Goal: Task Accomplishment & Management: Manage account settings

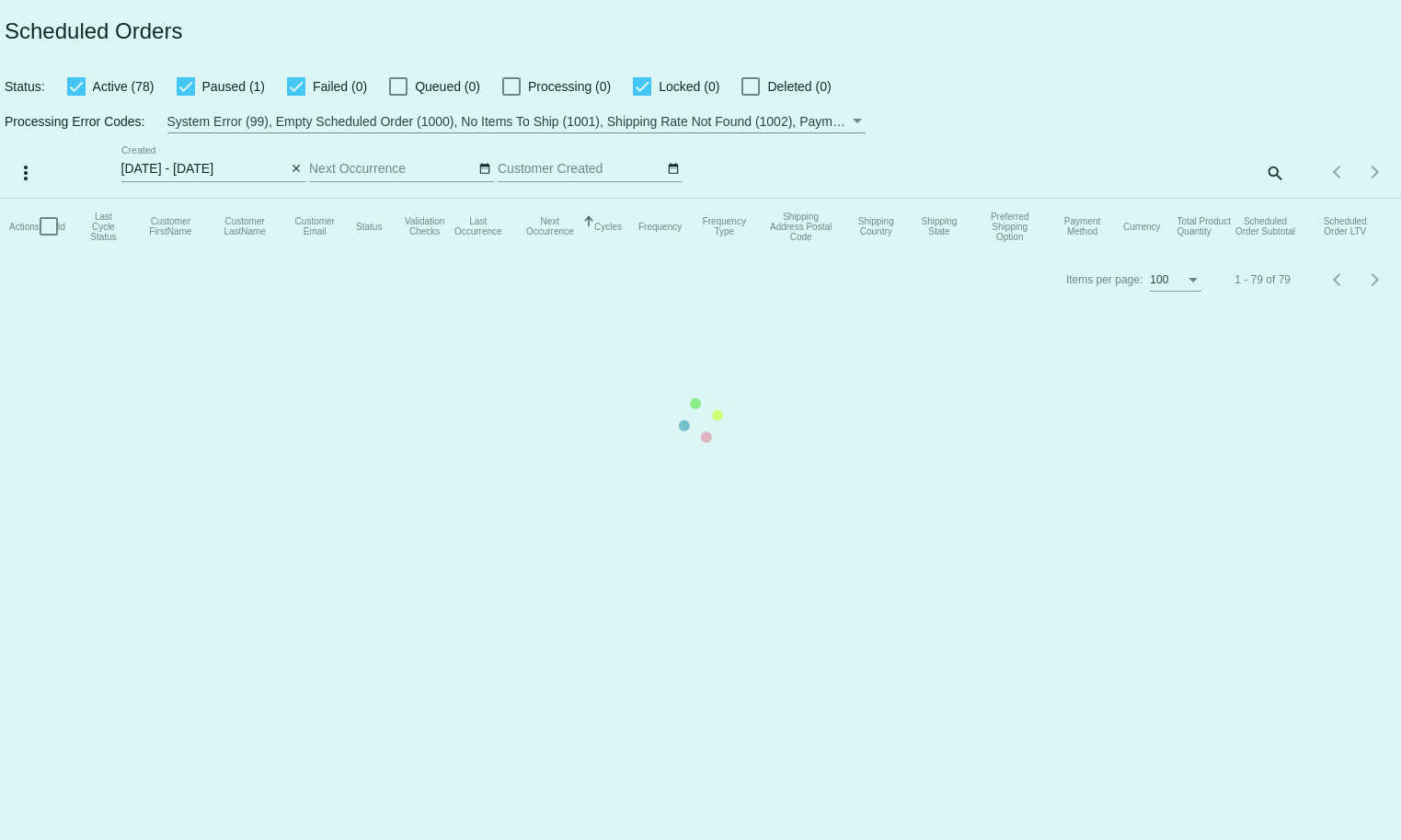
click at [1269, 198] on mat-table "Actions Id Last Cycle Status Customer FirstName Customer LastName Customer Emai…" at bounding box center [700, 226] width 1401 height 55
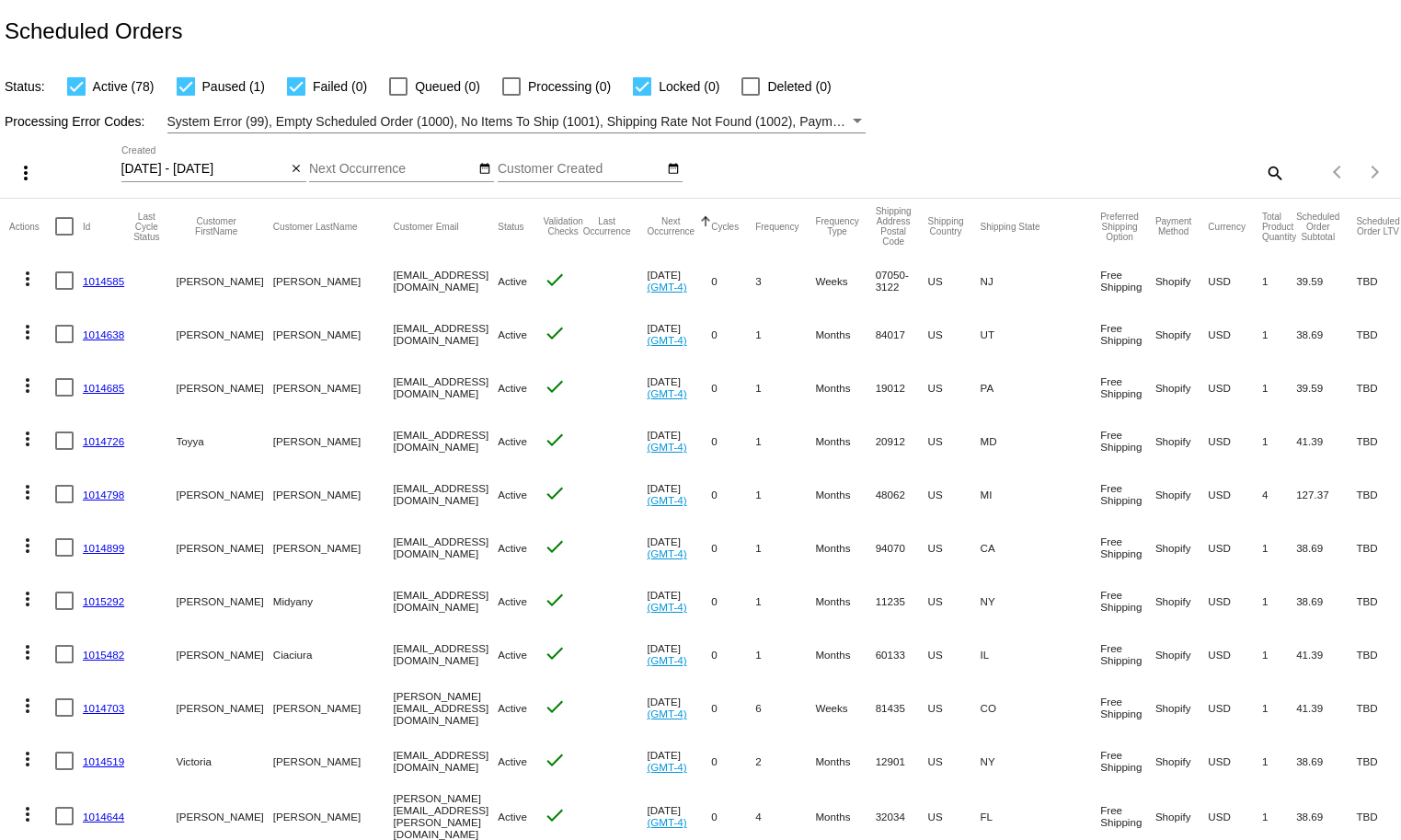
click at [1269, 168] on mat-icon "search" at bounding box center [1273, 172] width 22 height 28
click at [1173, 166] on input "Search" at bounding box center [1111, 169] width 350 height 15
paste input "1002686"
type input "1002686"
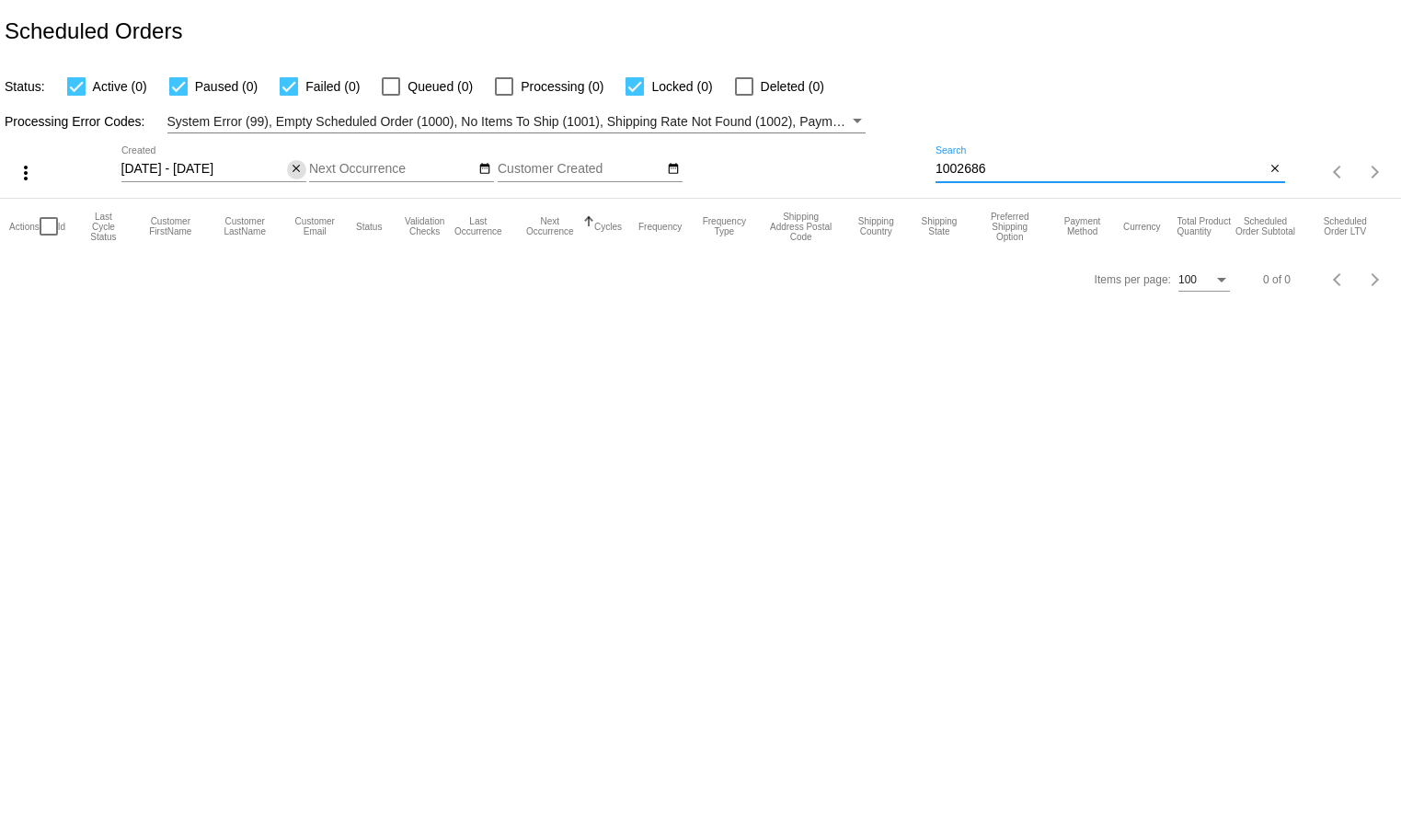
click at [296, 163] on mat-icon "close" at bounding box center [296, 169] width 13 height 15
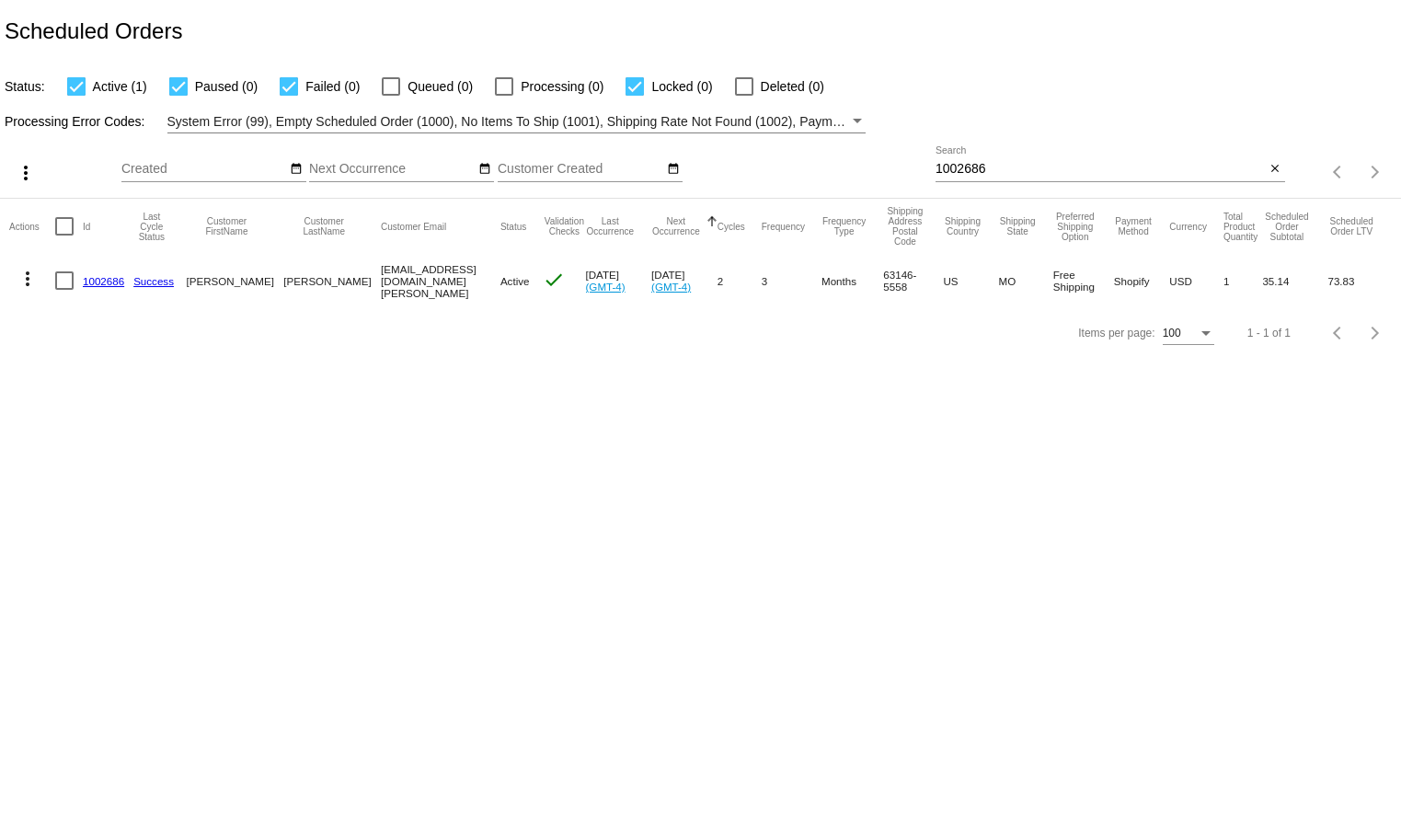
click at [112, 283] on link "1002686" at bounding box center [103, 281] width 41 height 12
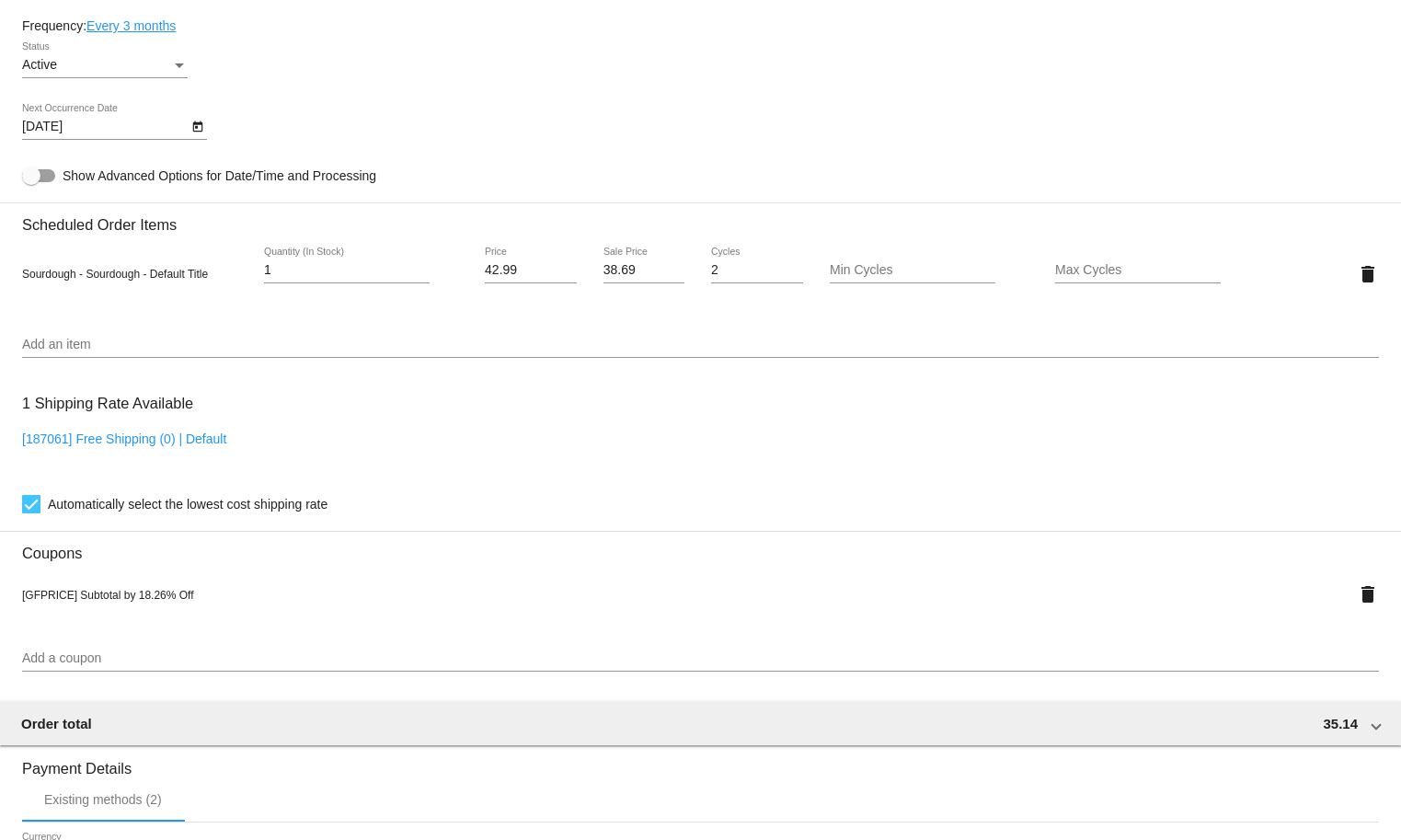
scroll to position [1100, 0]
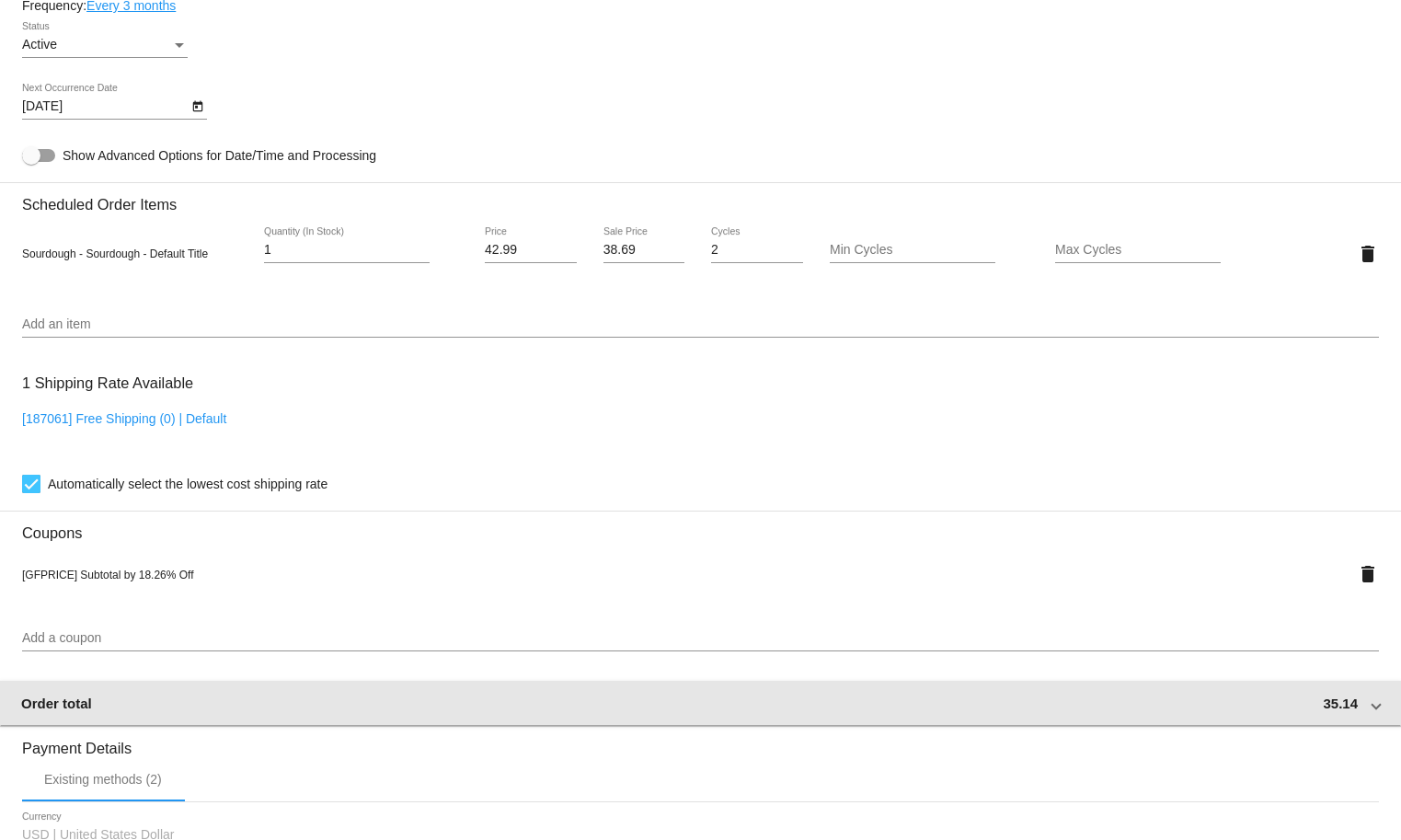
click at [1122, 707] on div "Order total 35.14" at bounding box center [697, 703] width 1351 height 16
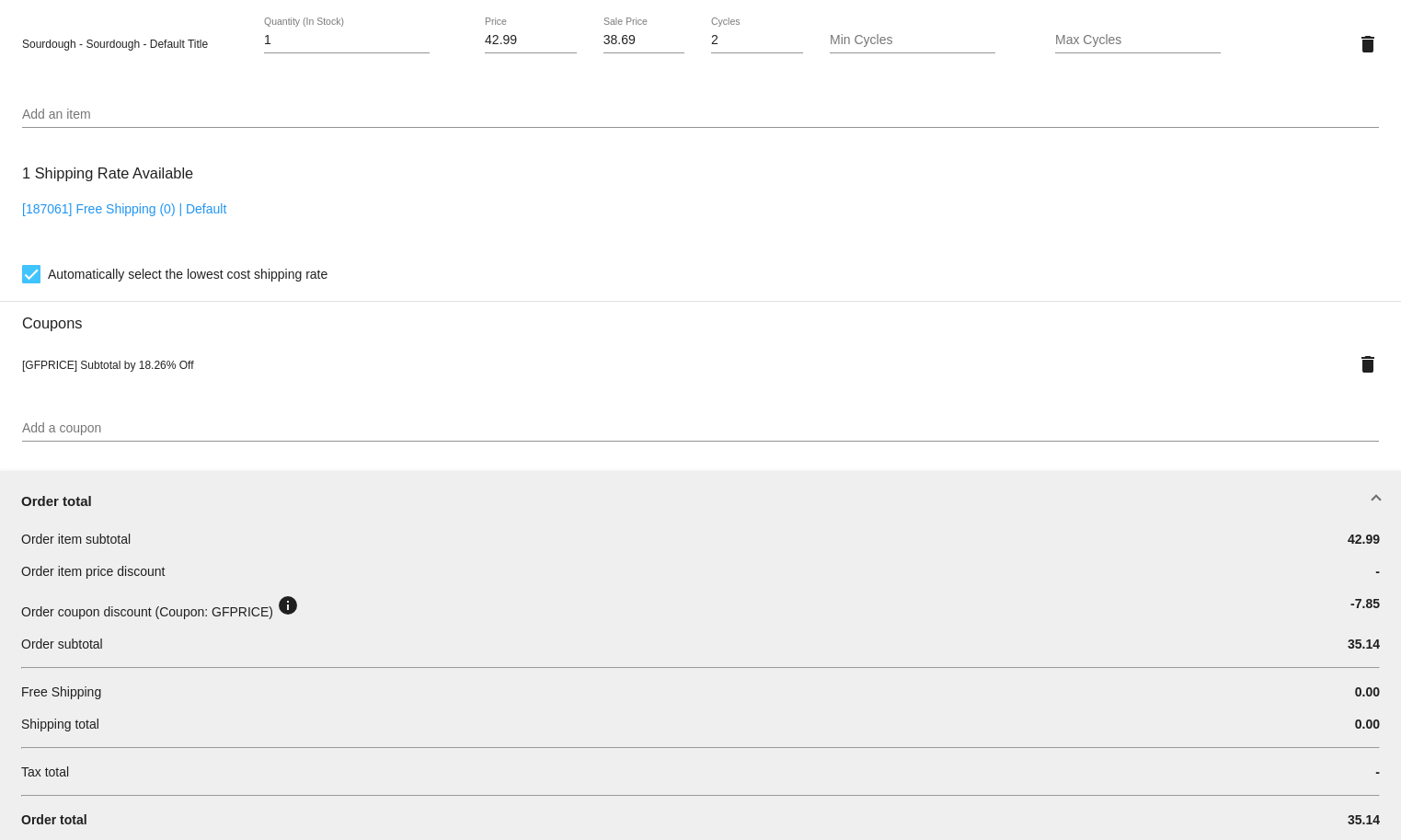
scroll to position [1365, 0]
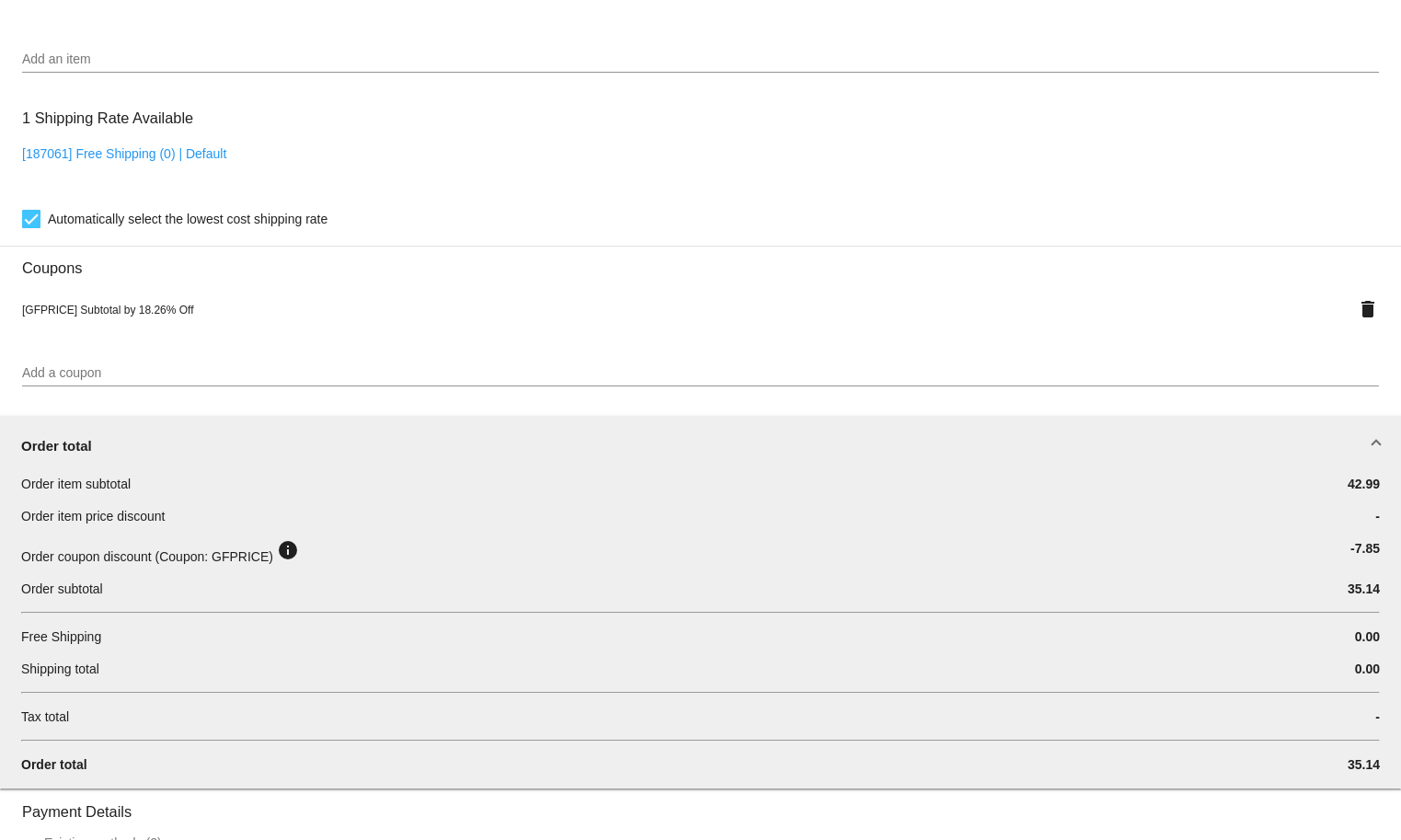
click at [1353, 596] on span "35.14" at bounding box center [1363, 589] width 32 height 15
copy span "35.14"
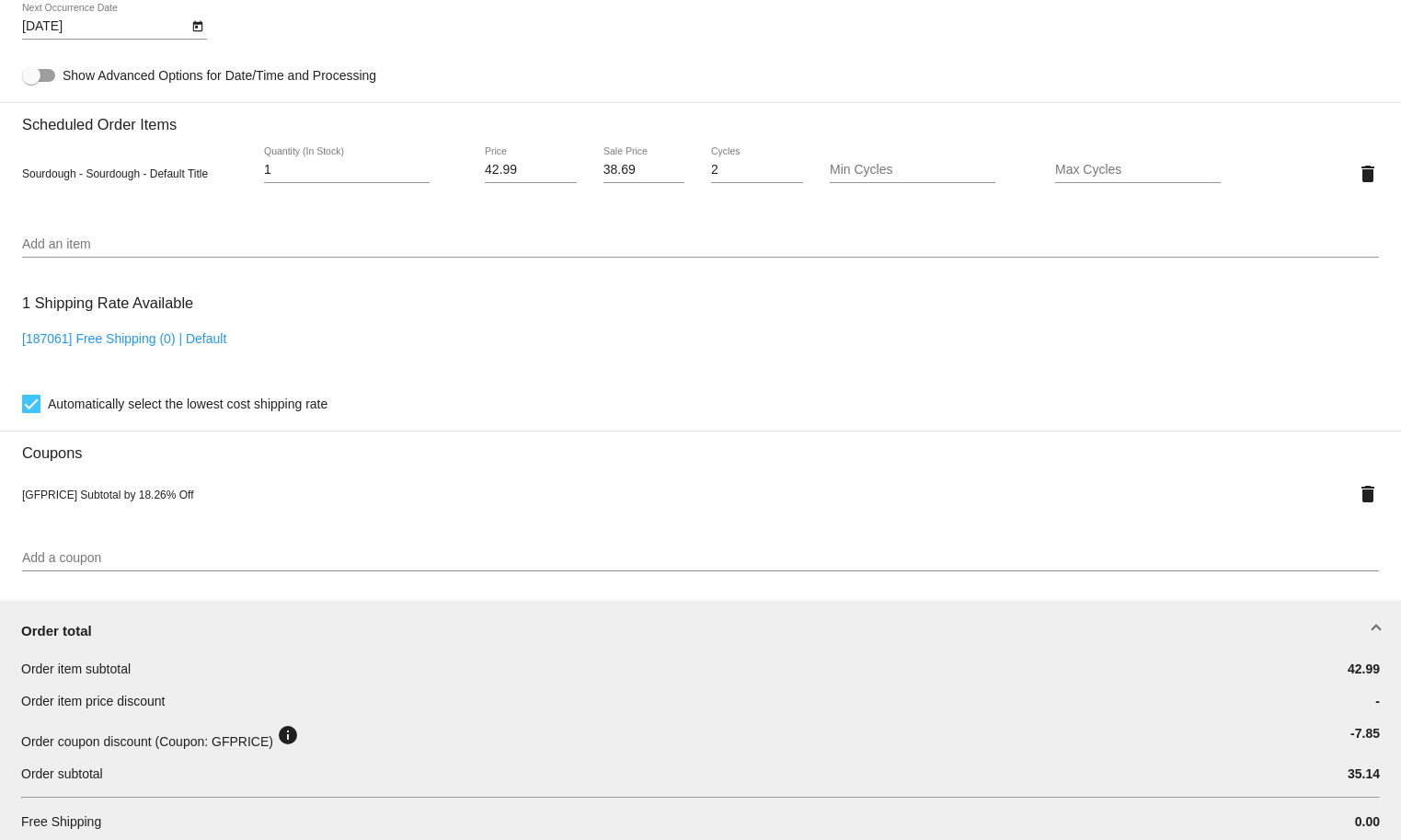
scroll to position [1170, 0]
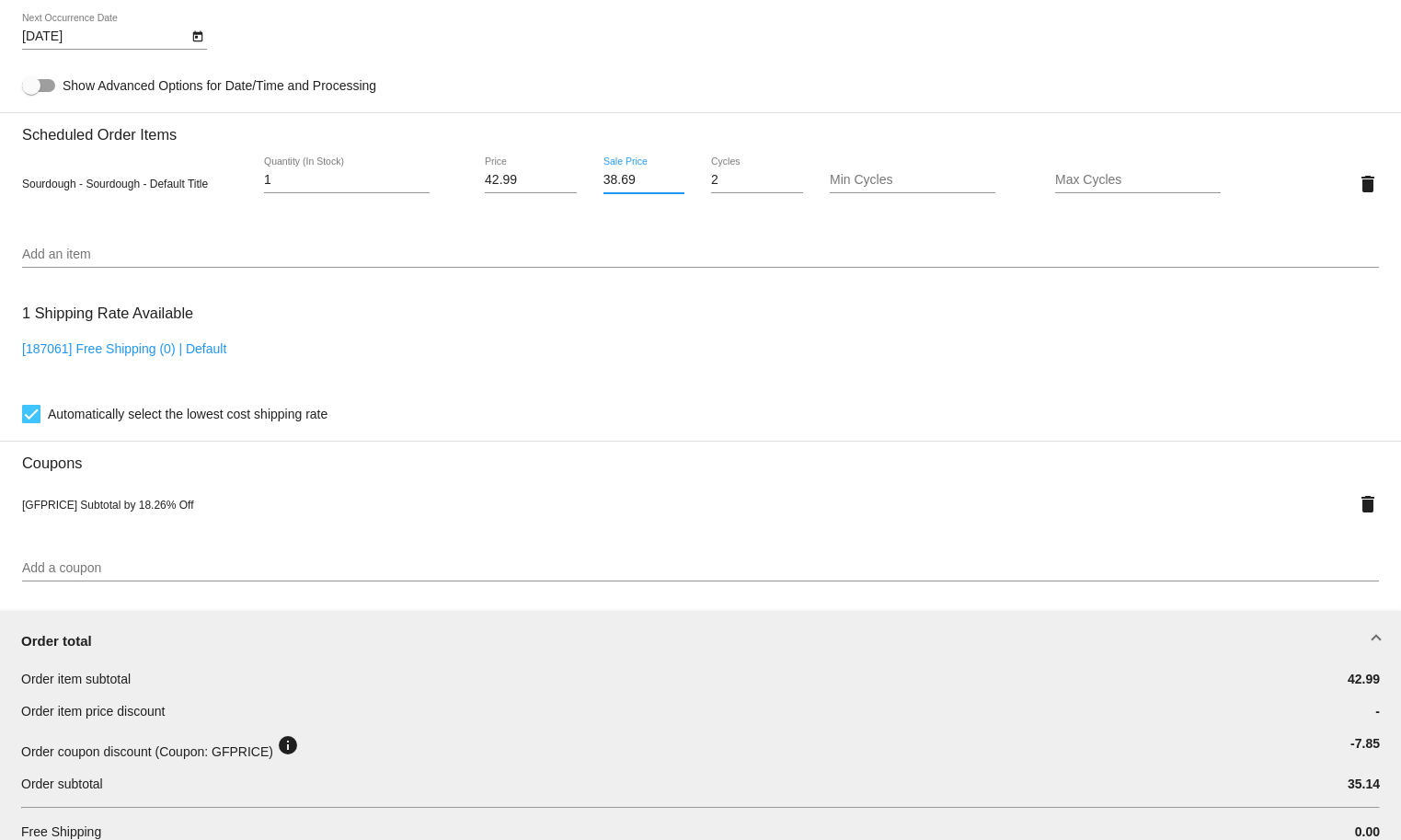
drag, startPoint x: 585, startPoint y: 188, endPoint x: 556, endPoint y: 186, distance: 29.1
click at [556, 186] on div "Sourdough - Sourdough - Default Title 1 Quantity (In Stock) 42.99 Price 38.69 S…" at bounding box center [700, 183] width 1357 height 53
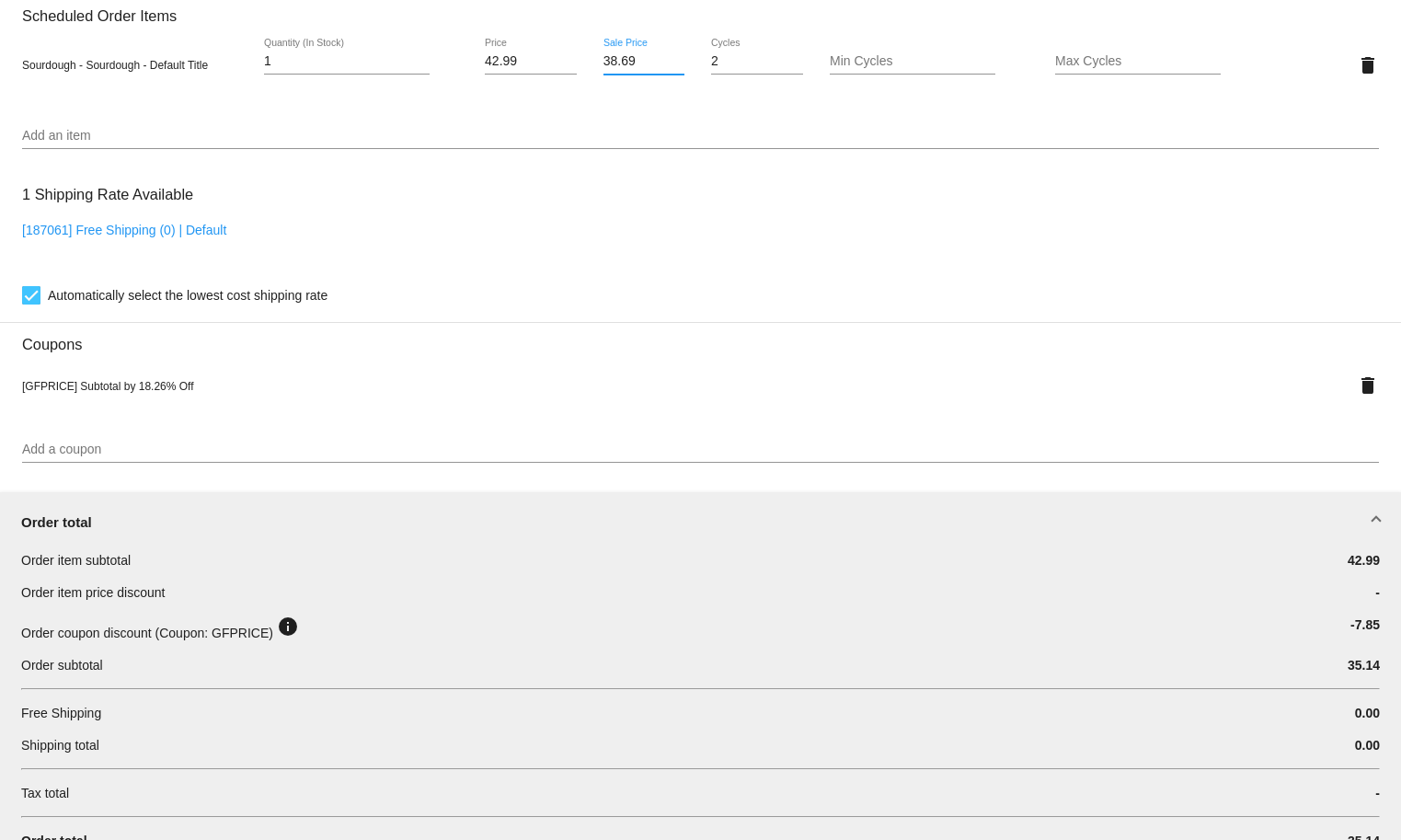
click at [1343, 667] on mat-card "Customer 6168941: Emily Chambers ekalmes@mail.bradley.edu Customer Shipping Ent…" at bounding box center [700, 218] width 1401 height 2232
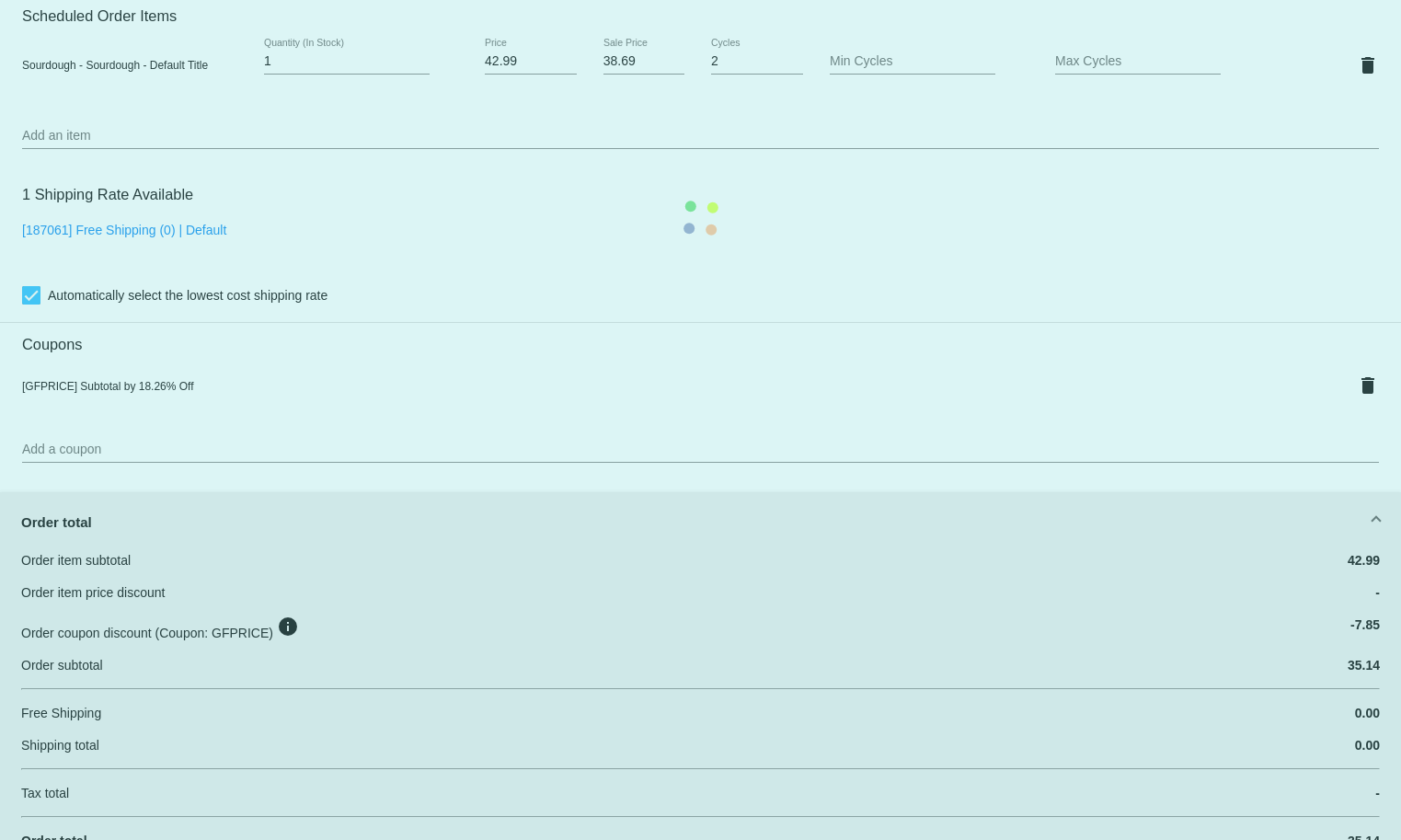
click at [1343, 667] on mat-card "Customer 6168941: Emily Chambers ekalmes@mail.bradley.edu Customer Shipping Ent…" at bounding box center [700, 218] width 1401 height 2232
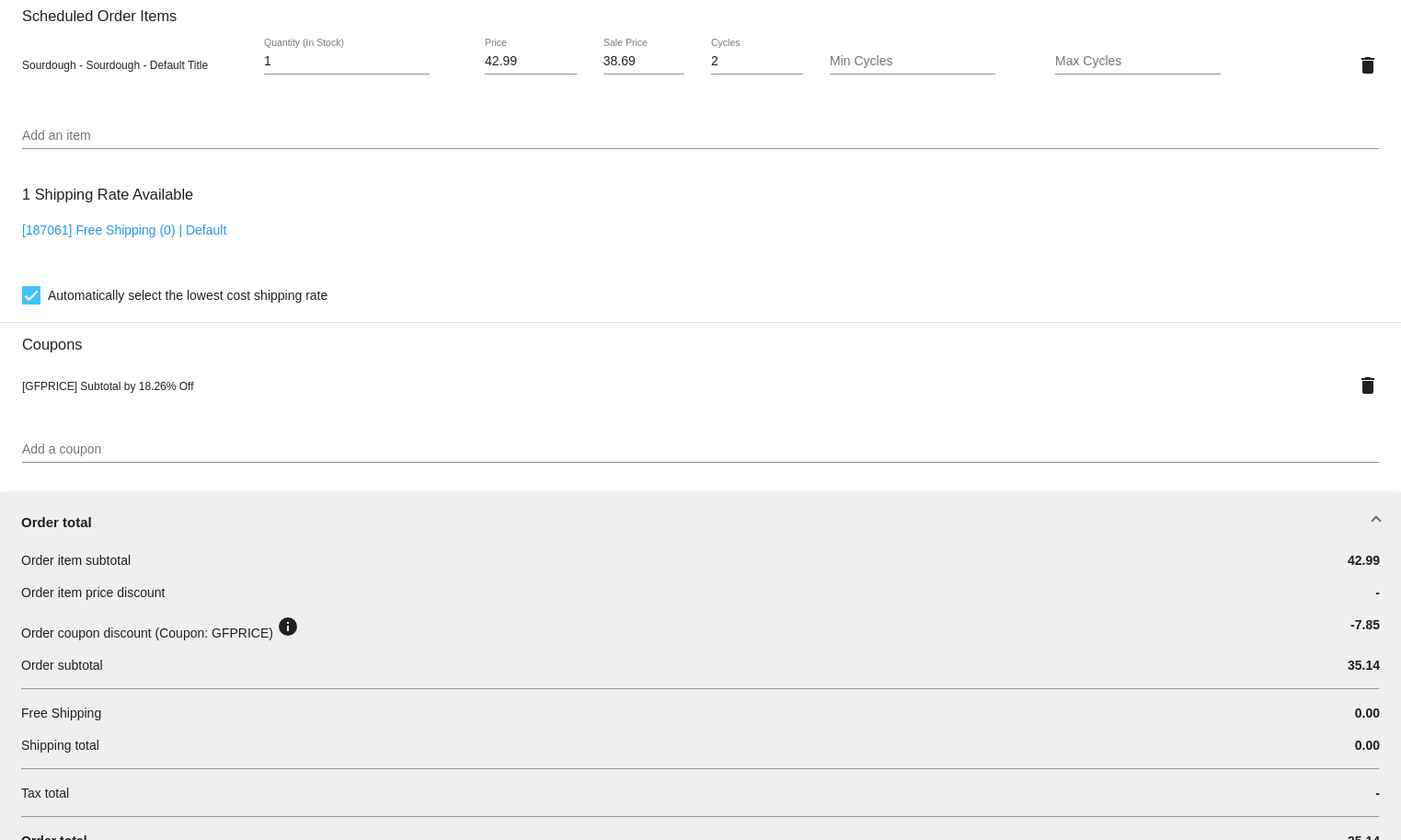
click at [1347, 672] on span "35.14" at bounding box center [1363, 665] width 32 height 15
copy div "35.14"
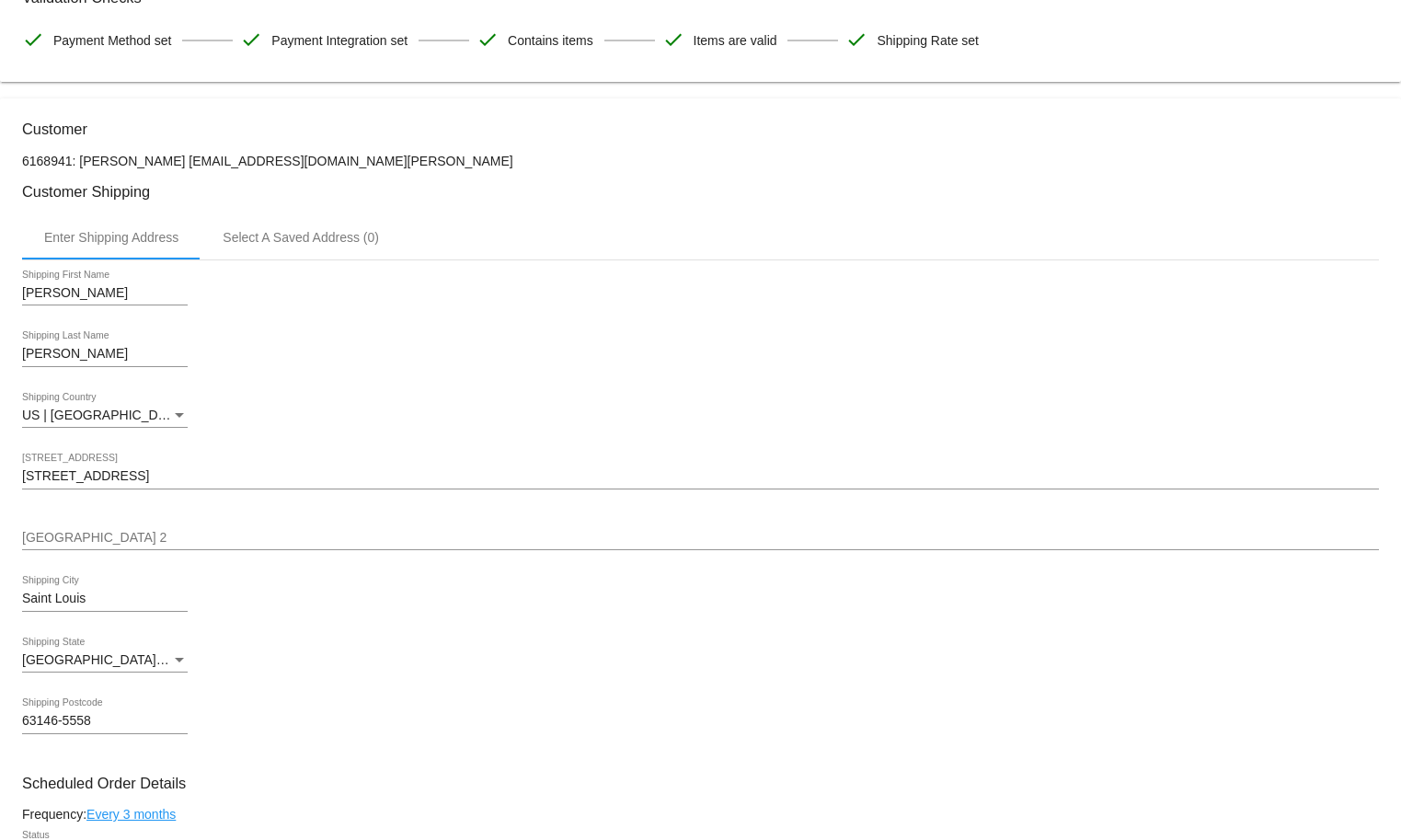
scroll to position [0, 0]
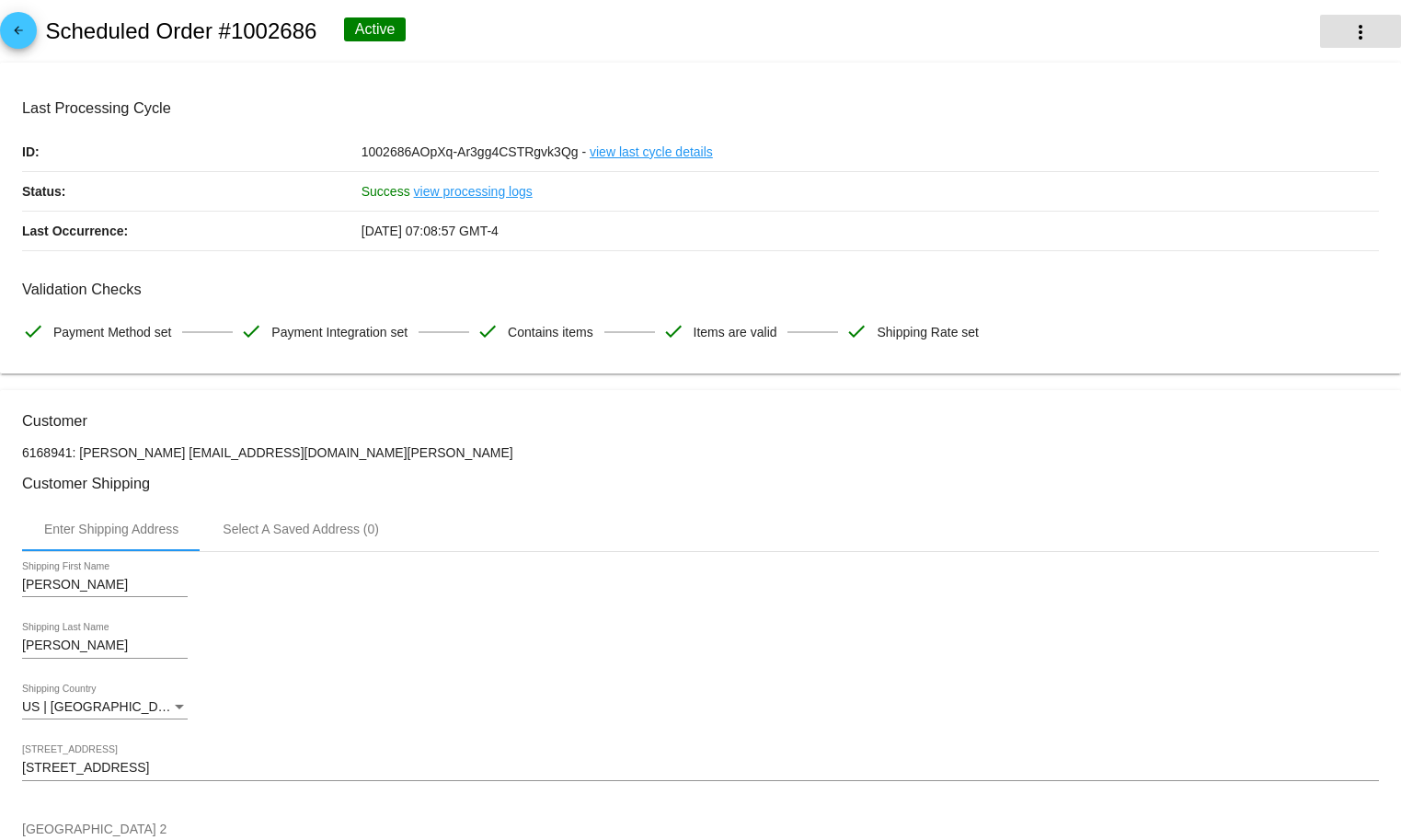
click at [1349, 23] on mat-icon "more_vert" at bounding box center [1360, 32] width 22 height 22
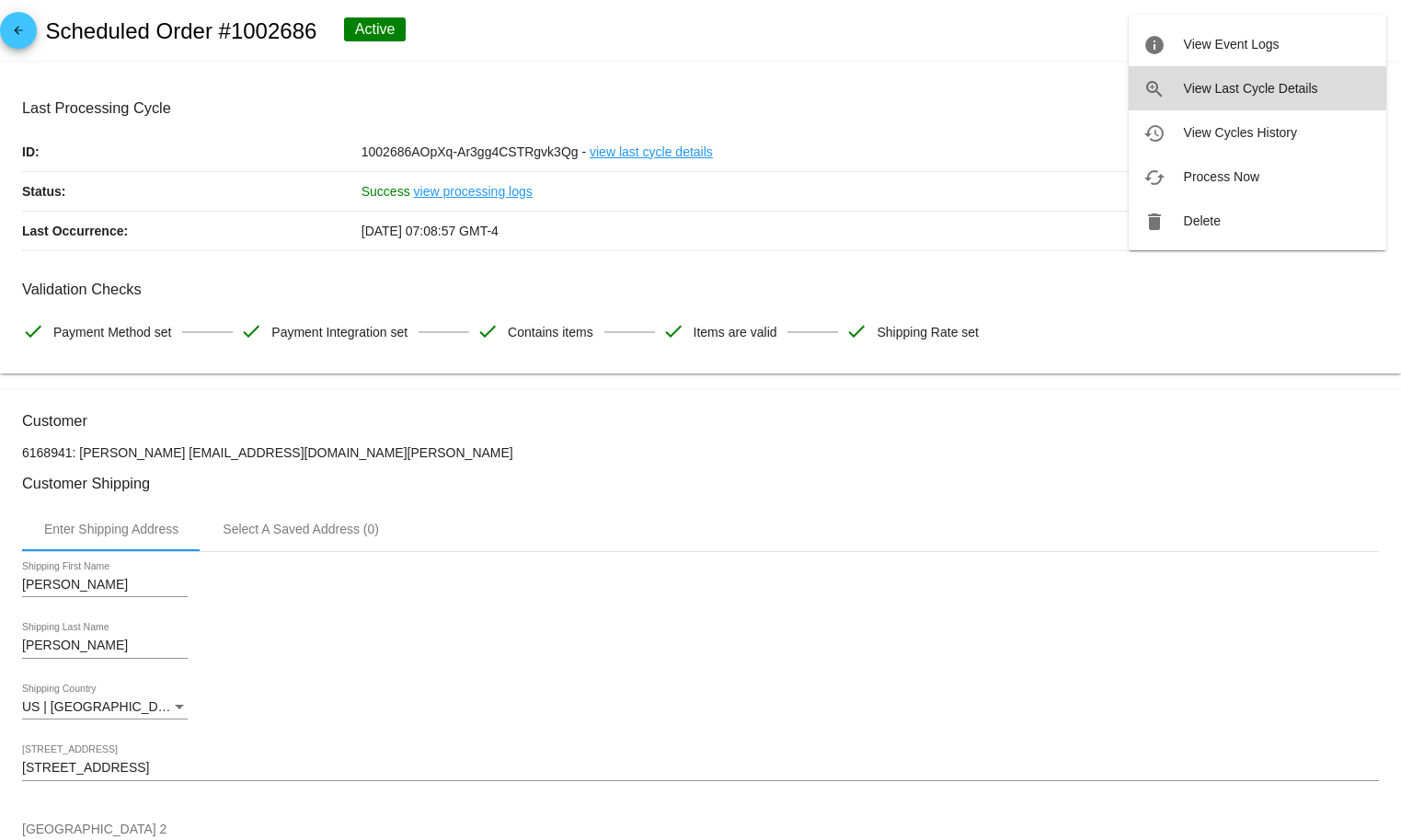
click at [1267, 75] on button "zoom_in View Last Cycle Details" at bounding box center [1257, 87] width 257 height 44
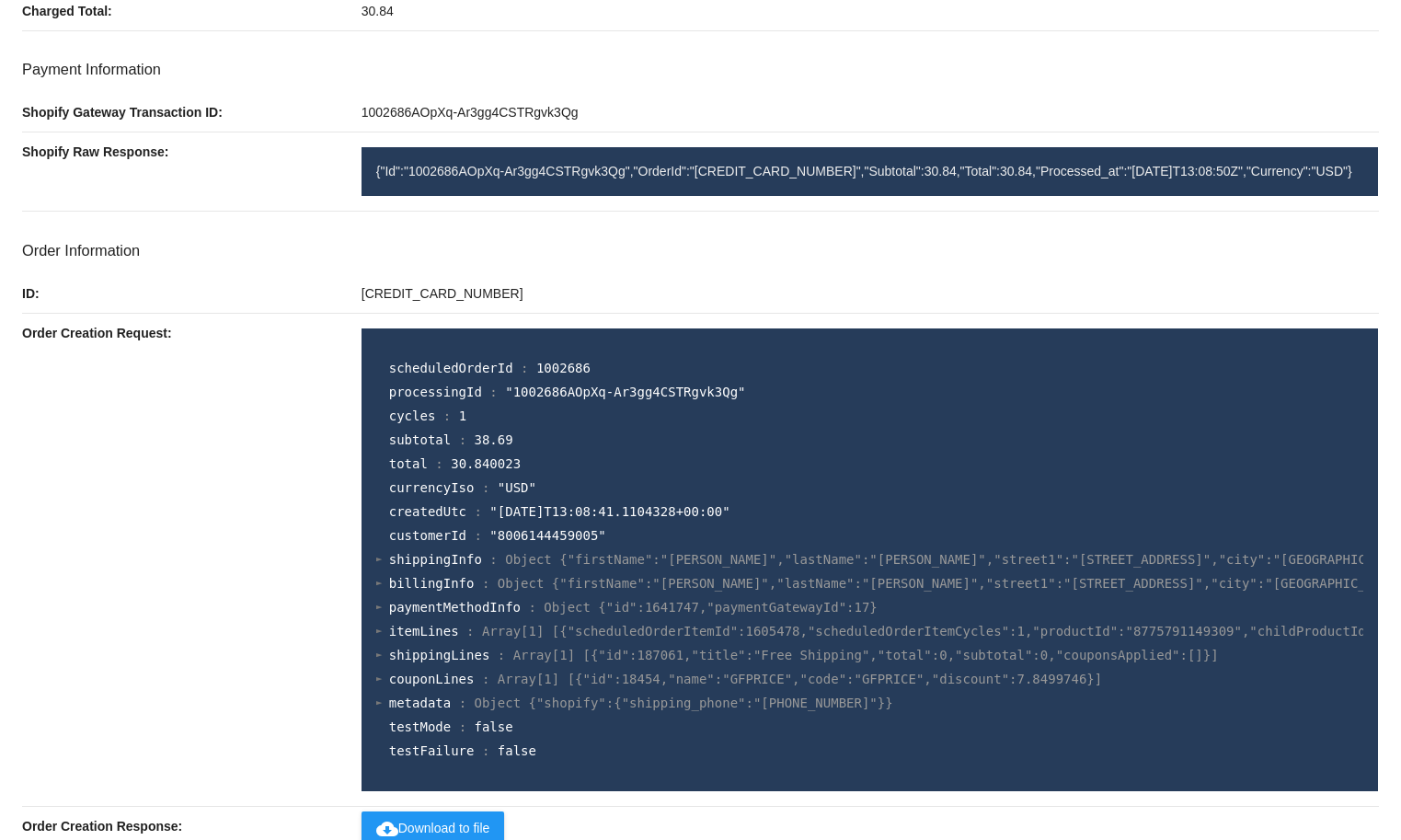
scroll to position [620, 0]
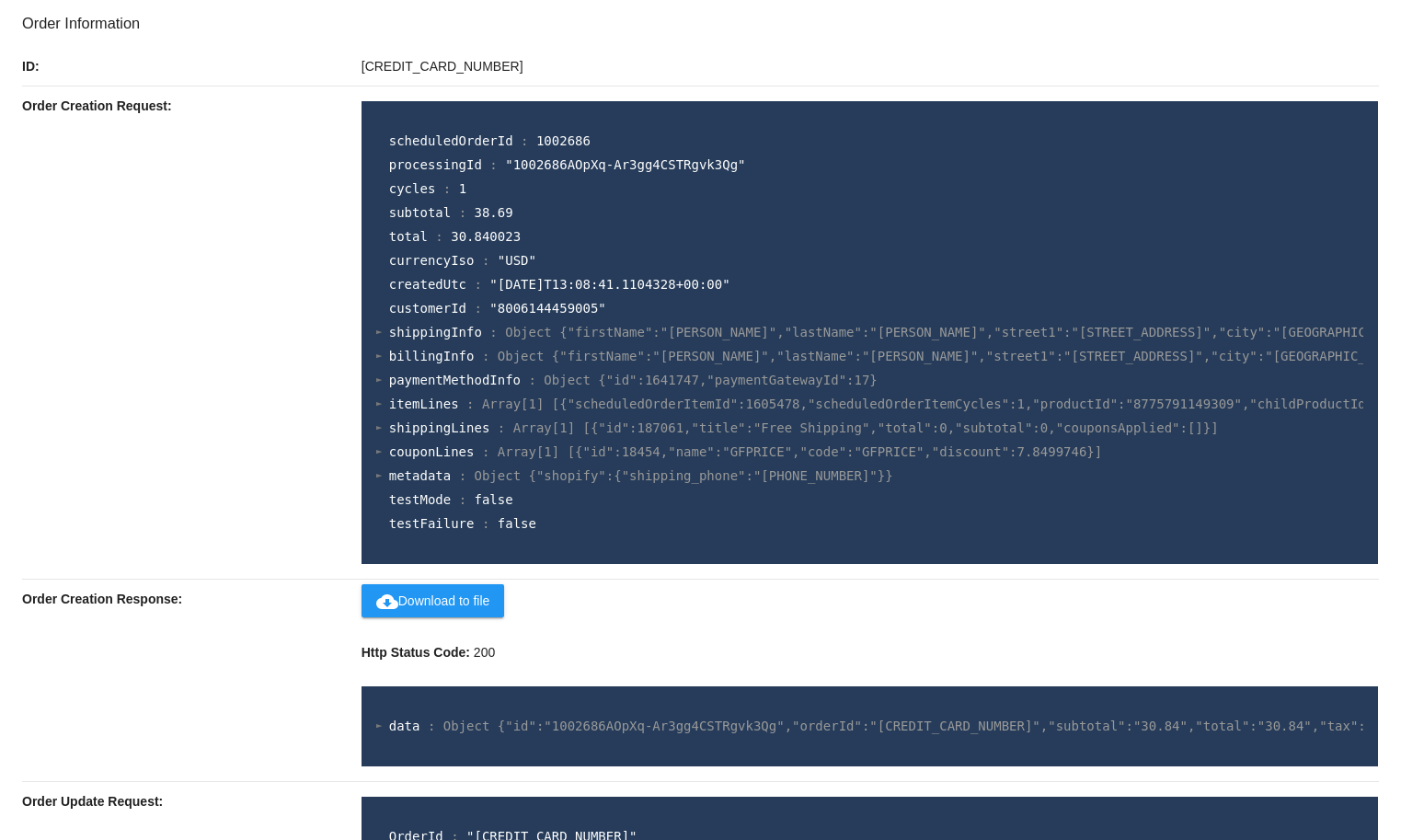
click at [1184, 82] on div "6460701081853" at bounding box center [870, 66] width 1018 height 39
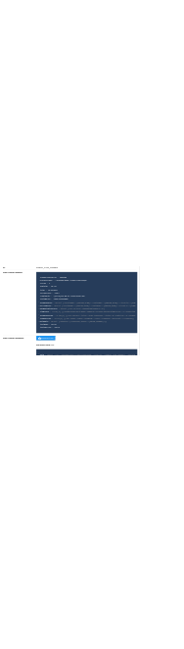
scroll to position [739, 0]
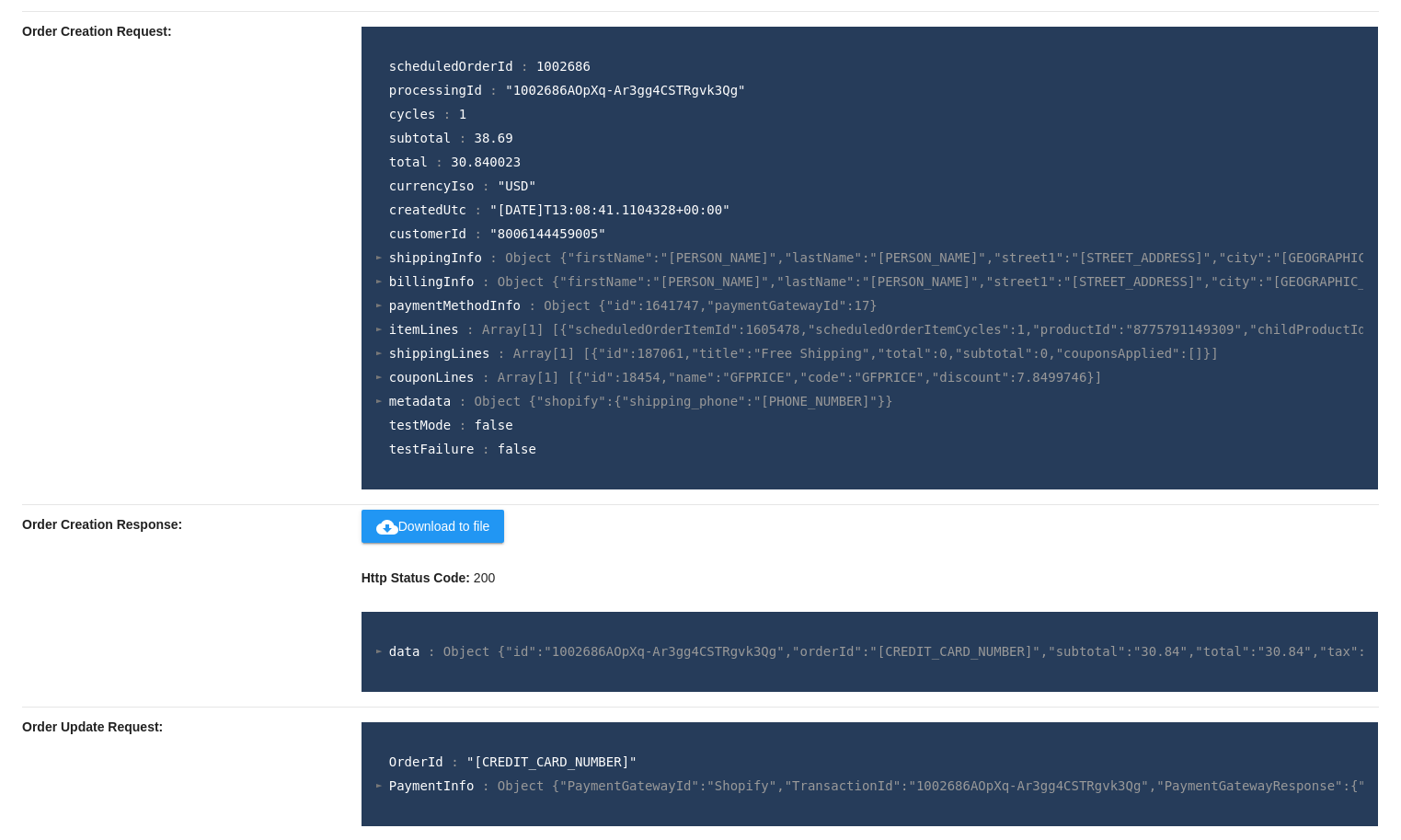
drag, startPoint x: 503, startPoint y: 148, endPoint x: 461, endPoint y: 146, distance: 42.0
click at [461, 146] on section "subtotal : 38.69" at bounding box center [875, 138] width 972 height 20
copy span "38.69"
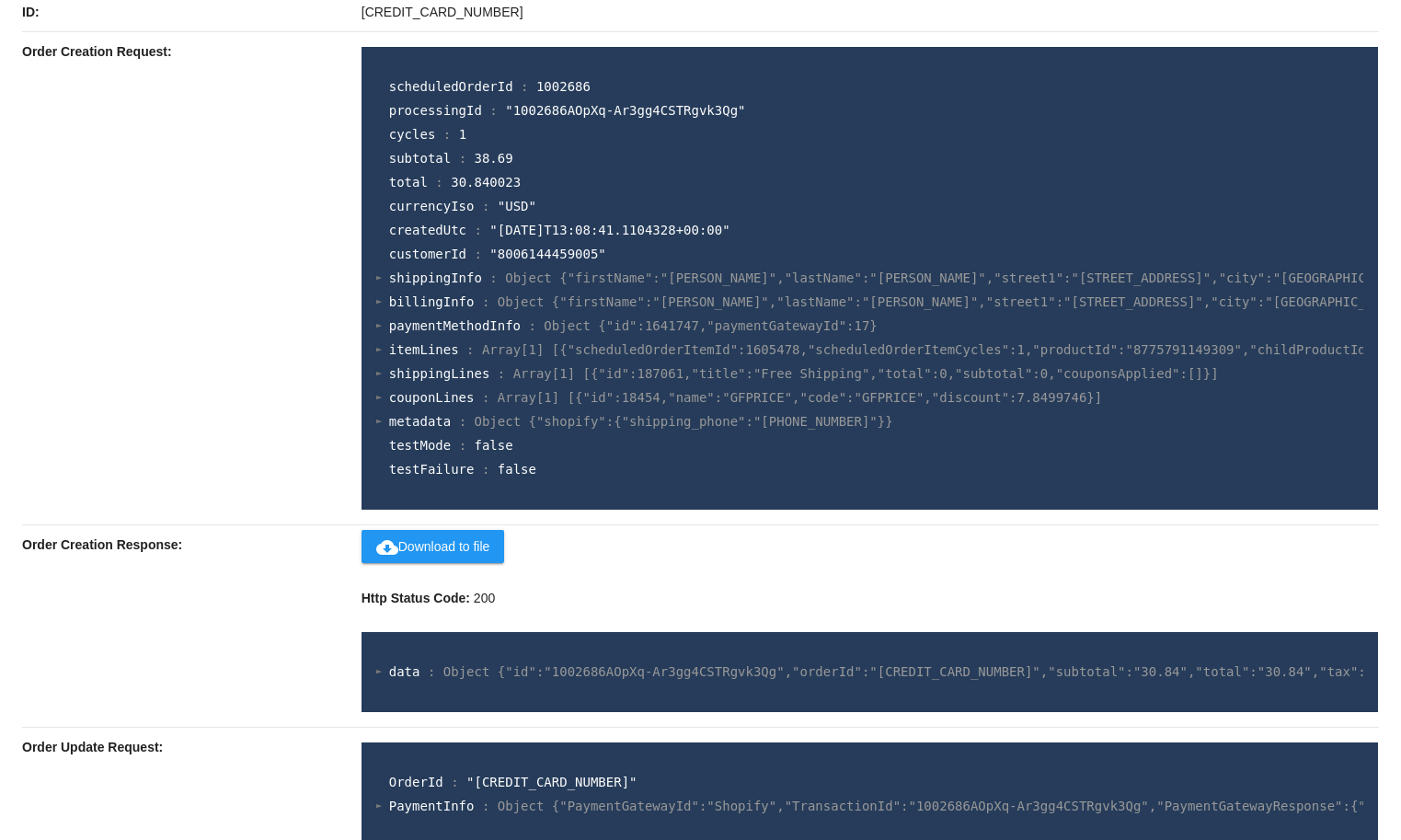
click at [415, 405] on span "couponLines" at bounding box center [431, 397] width 86 height 15
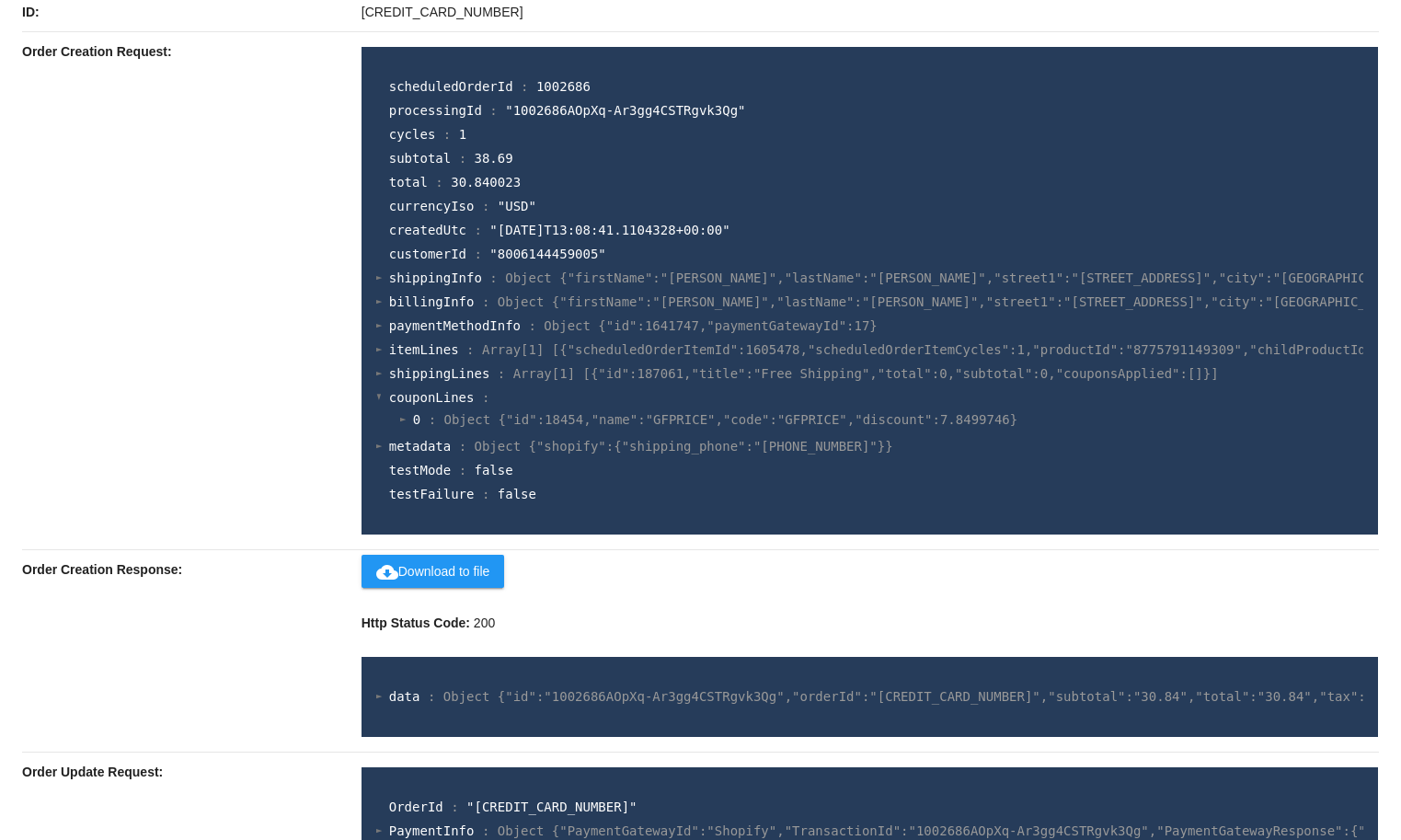
click at [499, 424] on span "Object {"id":18454,"name":"GFPRICE","code":"GFPRICE","discount":7.8499746}" at bounding box center [731, 420] width 574 height 15
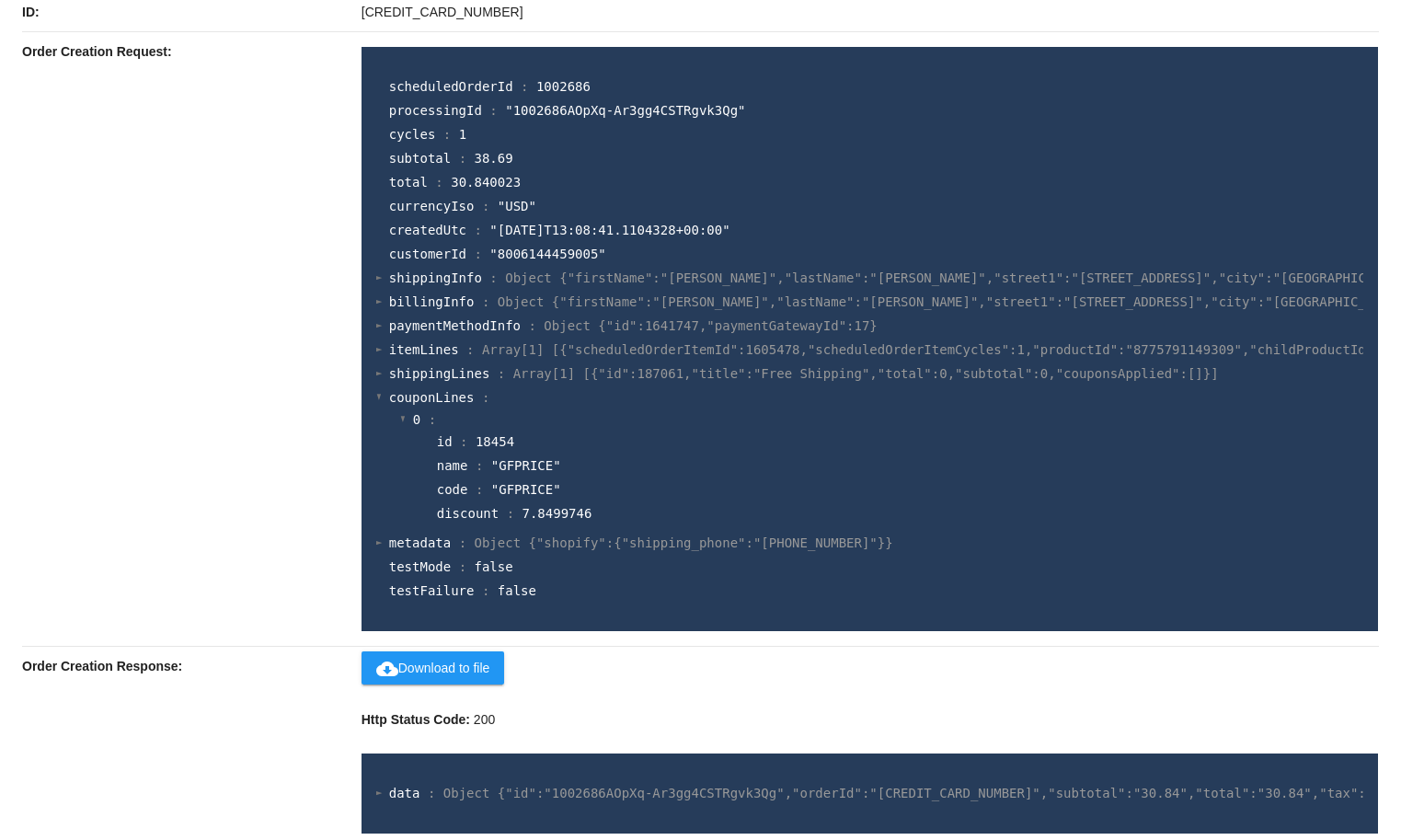
drag, startPoint x: 540, startPoint y: 519, endPoint x: 487, endPoint y: 693, distance: 181.9
click at [522, 521] on span "7.8499746" at bounding box center [557, 513] width 70 height 15
copy span ".84"
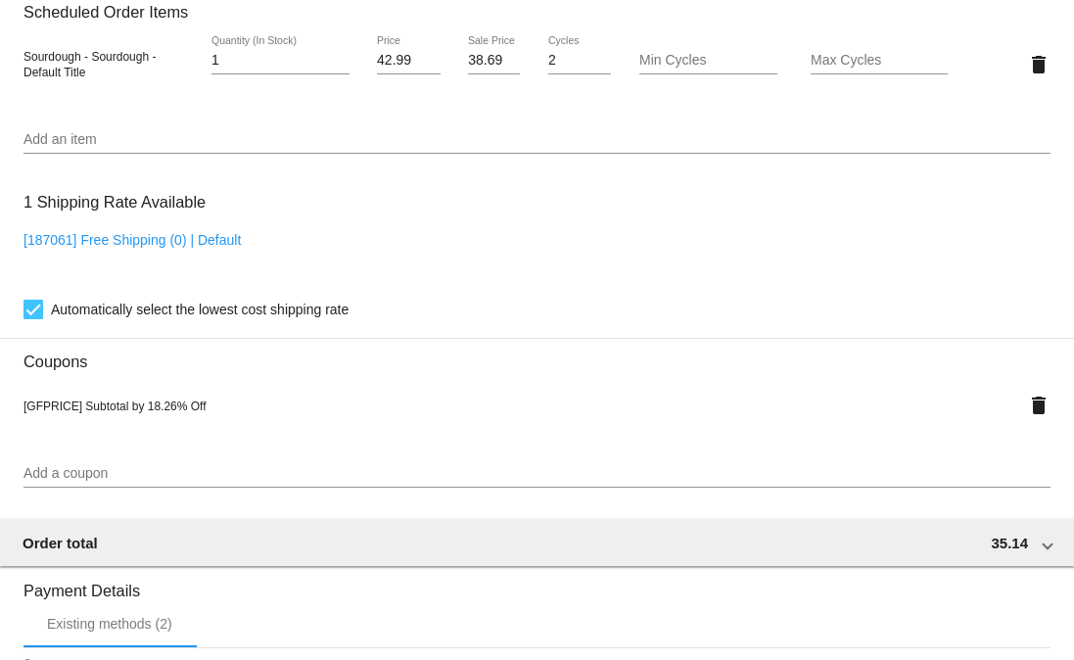
scroll to position [1293, 0]
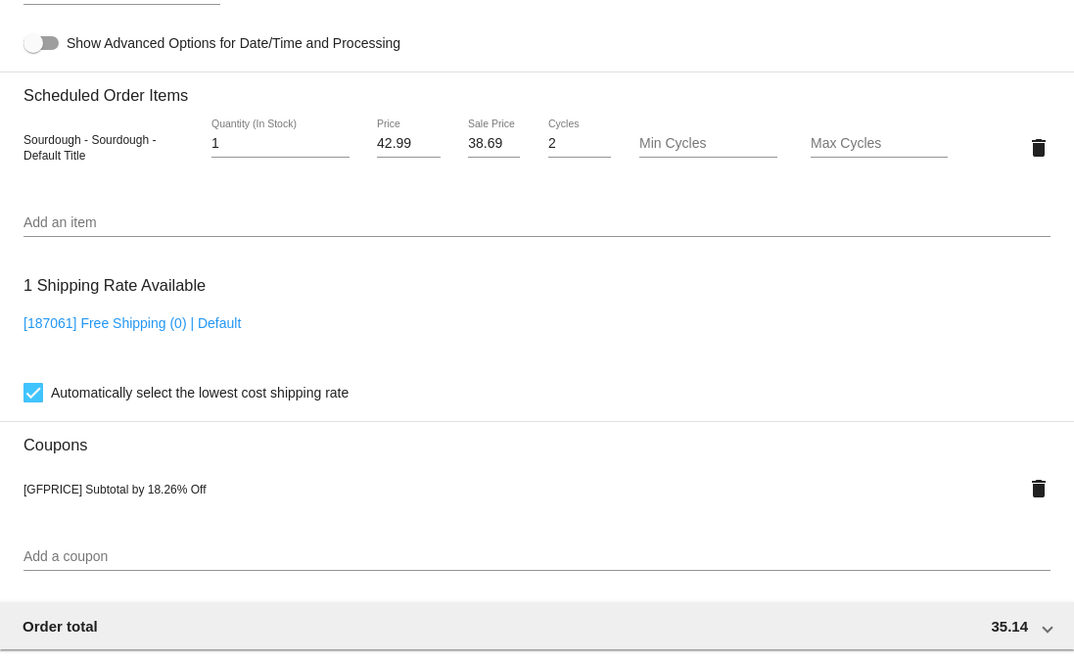
click at [472, 152] on input "38.69" at bounding box center [494, 144] width 52 height 16
click at [52, 545] on mat-card "Customer 6168941: [PERSON_NAME] [EMAIL_ADDRESS][DOMAIN_NAME][PERSON_NAME] Custo…" at bounding box center [537, 135] width 1074 height 2026
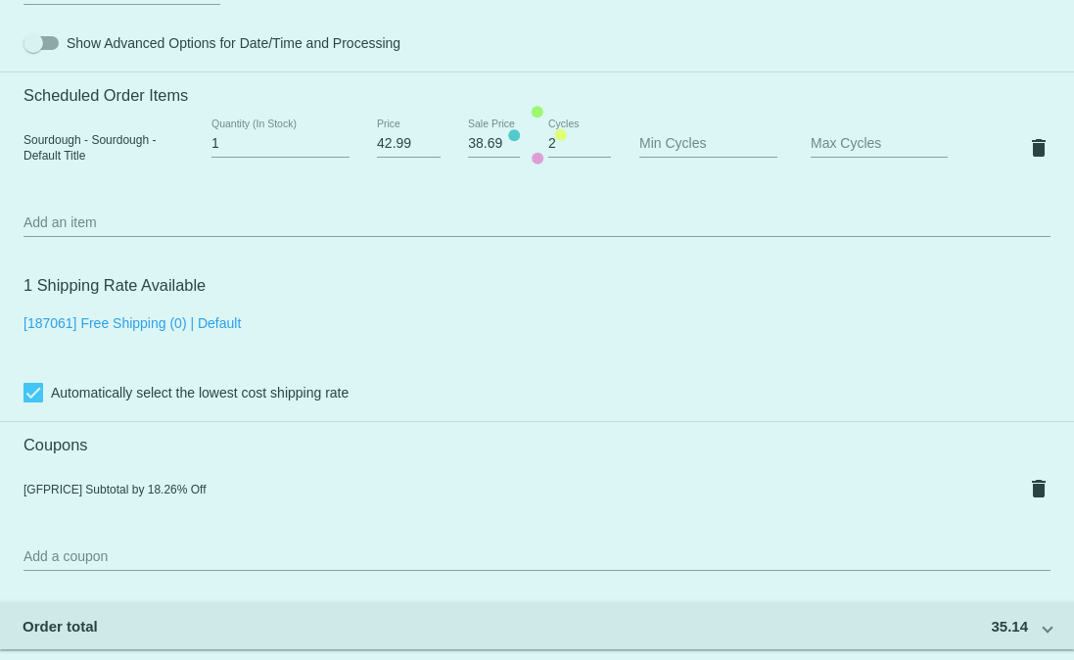
click at [52, 545] on mat-card "Customer 6168941: [PERSON_NAME] [EMAIL_ADDRESS][DOMAIN_NAME][PERSON_NAME] Custo…" at bounding box center [537, 135] width 1074 height 2026
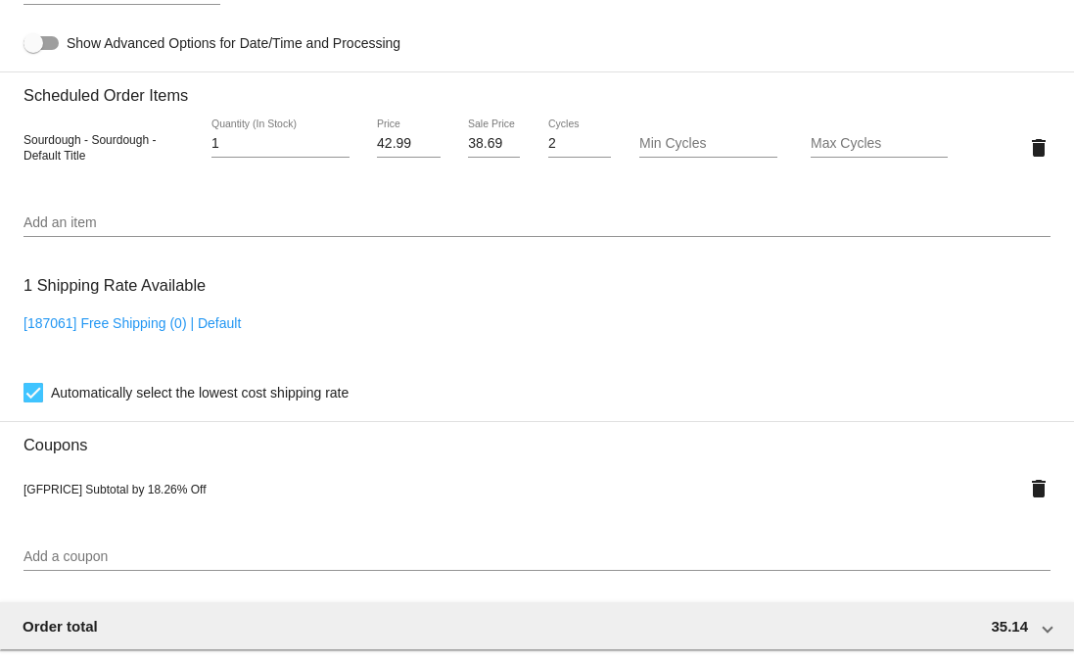
click at [49, 496] on span "[GFPRICE] Subtotal by 18.26% Off" at bounding box center [114, 490] width 183 height 14
copy span "GFPRICE"
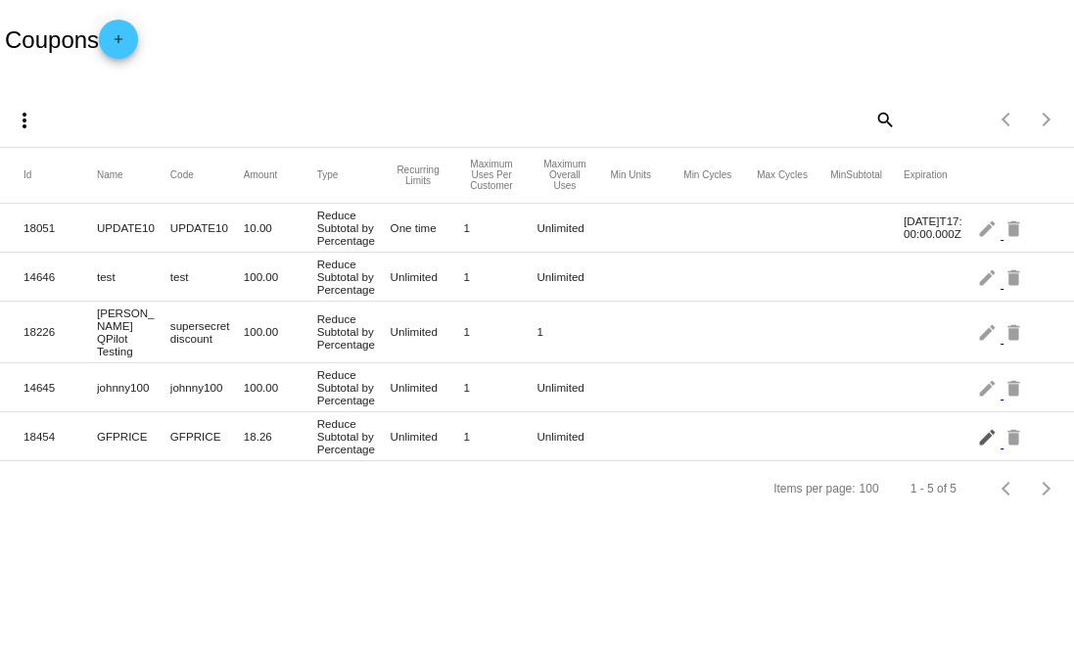
click at [990, 427] on mat-icon "edit" at bounding box center [988, 436] width 23 height 30
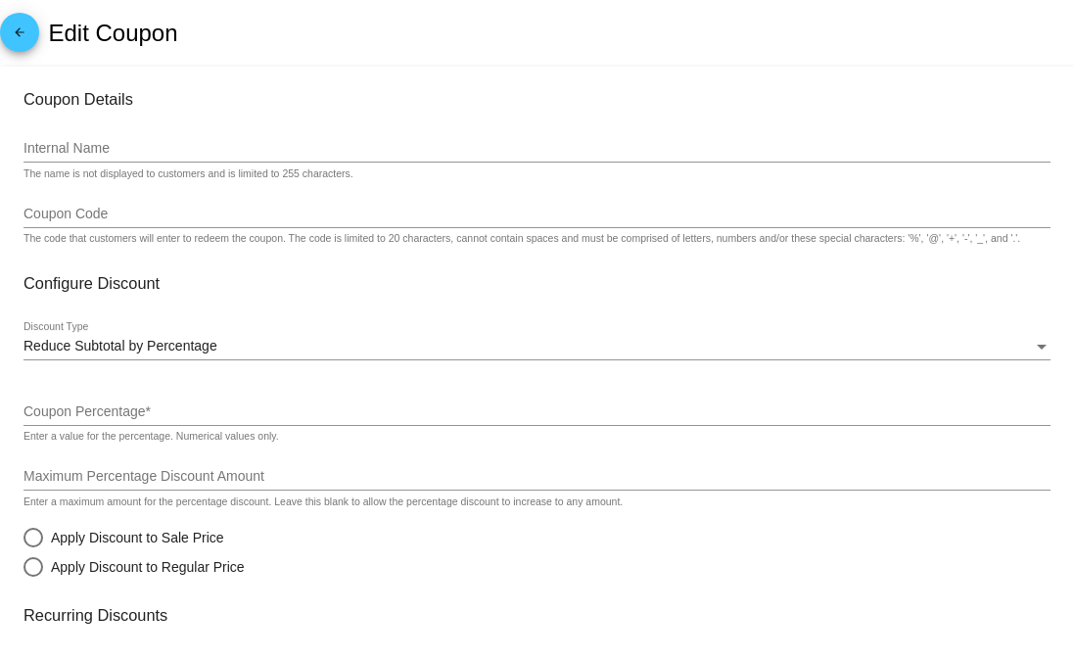
type input "GFPRICE"
type input "18.26"
radio input "true"
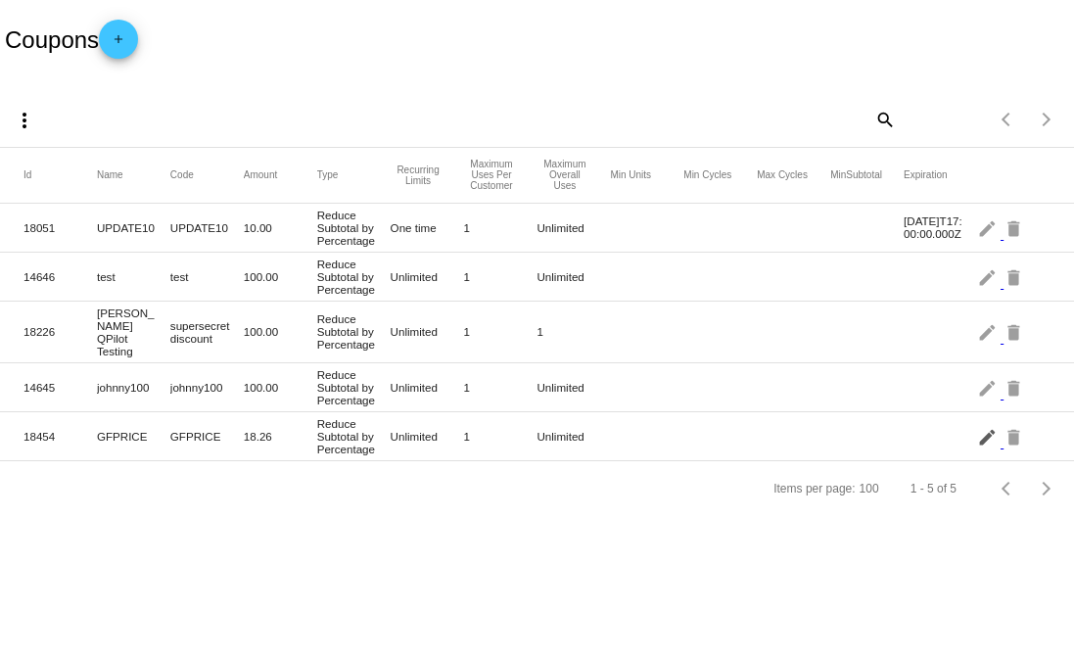
click at [997, 426] on mat-icon "edit" at bounding box center [988, 436] width 23 height 30
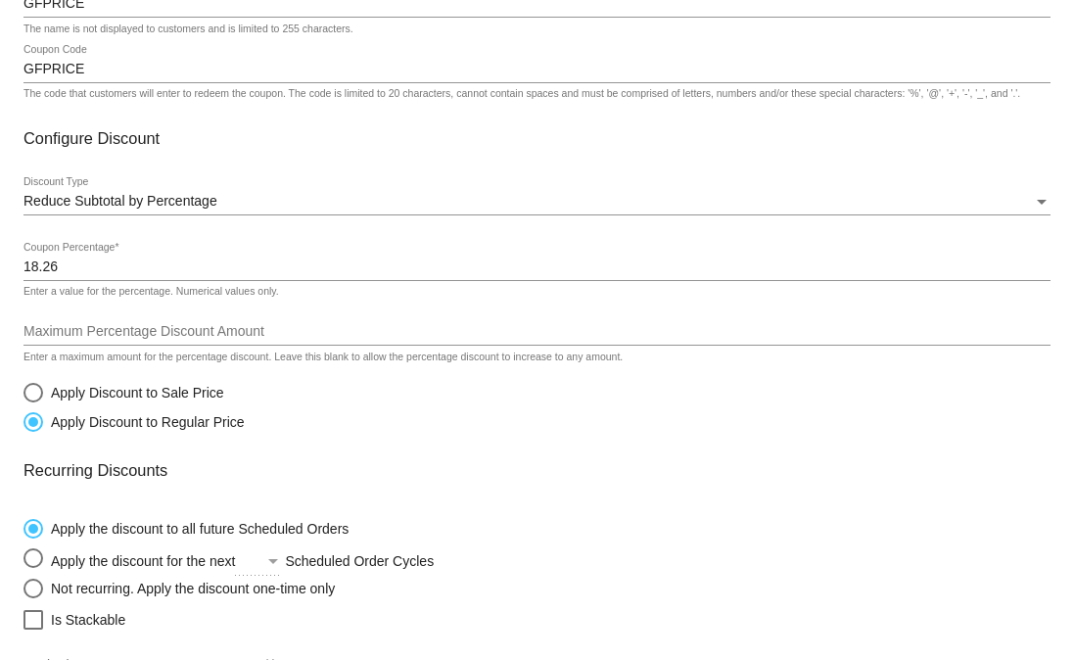
scroll to position [140, 0]
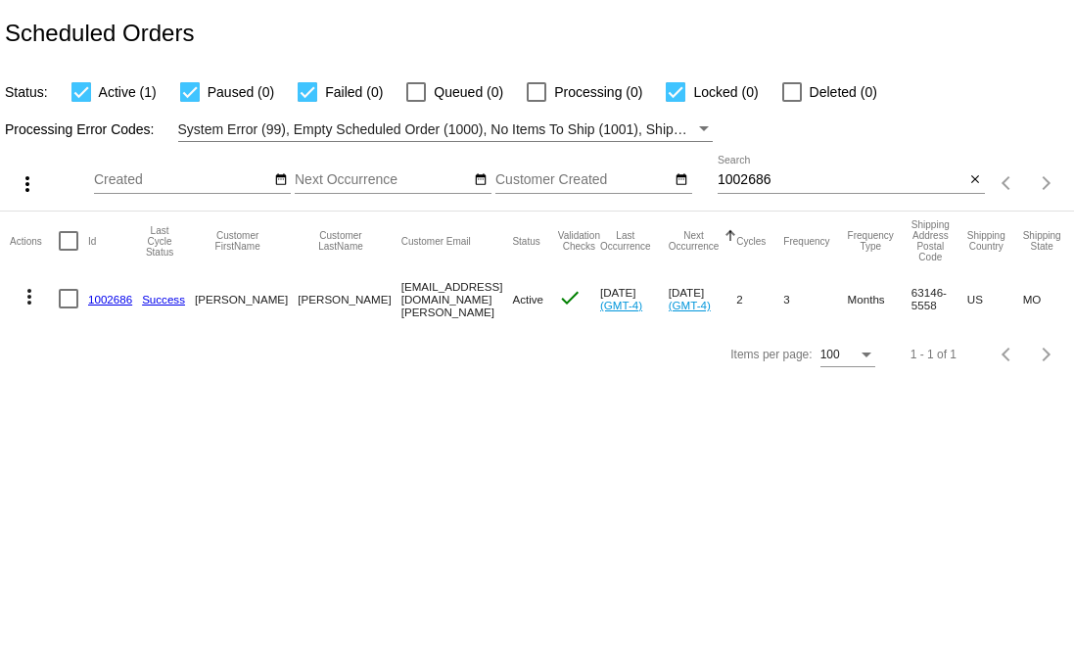
click at [115, 300] on link "1002686" at bounding box center [110, 299] width 44 height 13
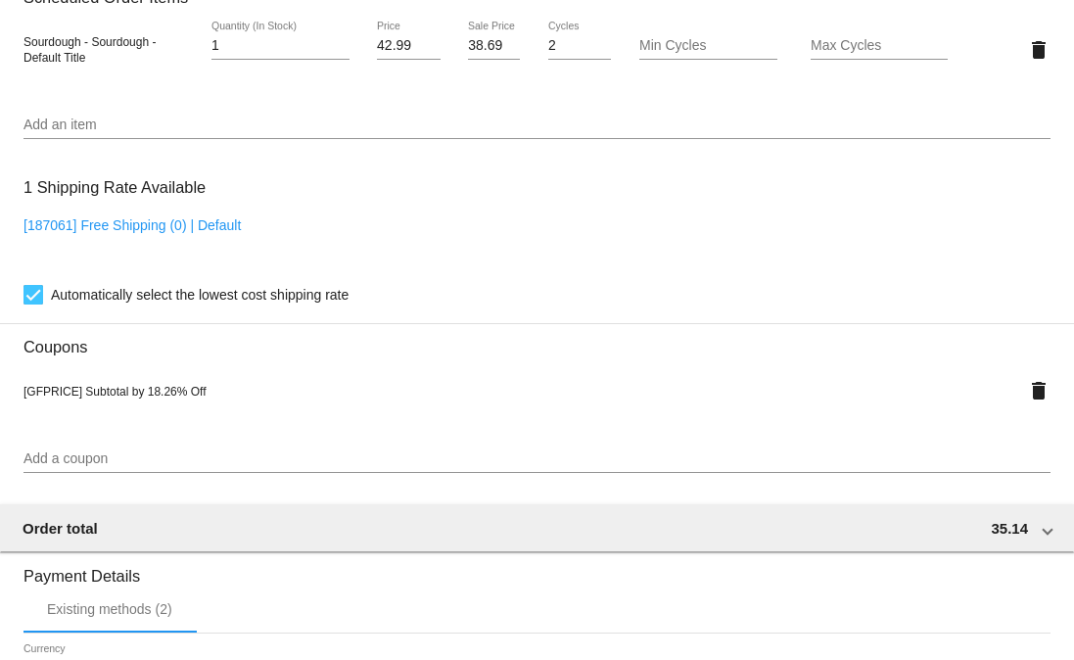
scroll to position [1502, 0]
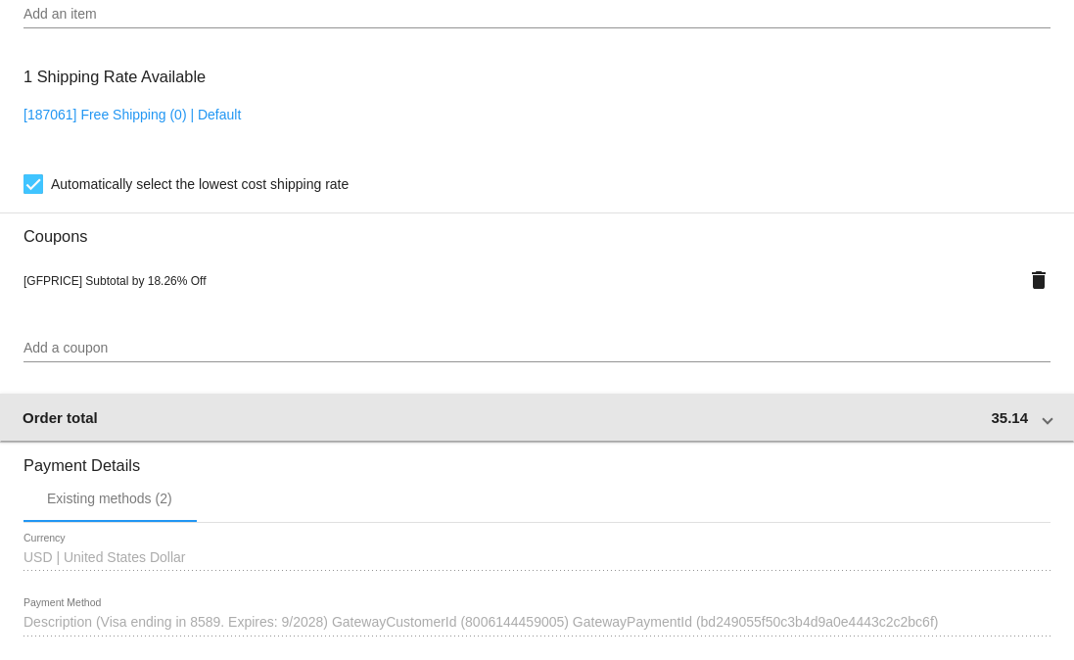
click at [890, 440] on mat-expansion-panel-header "Order total 35.14" at bounding box center [537, 417] width 1076 height 47
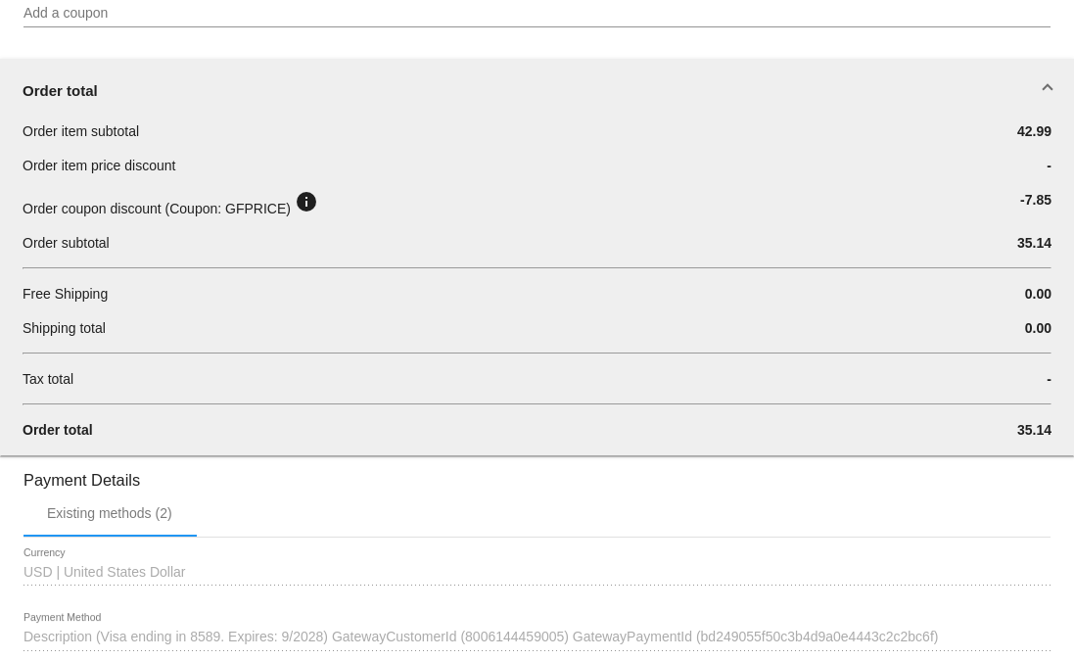
scroll to position [1800, 0]
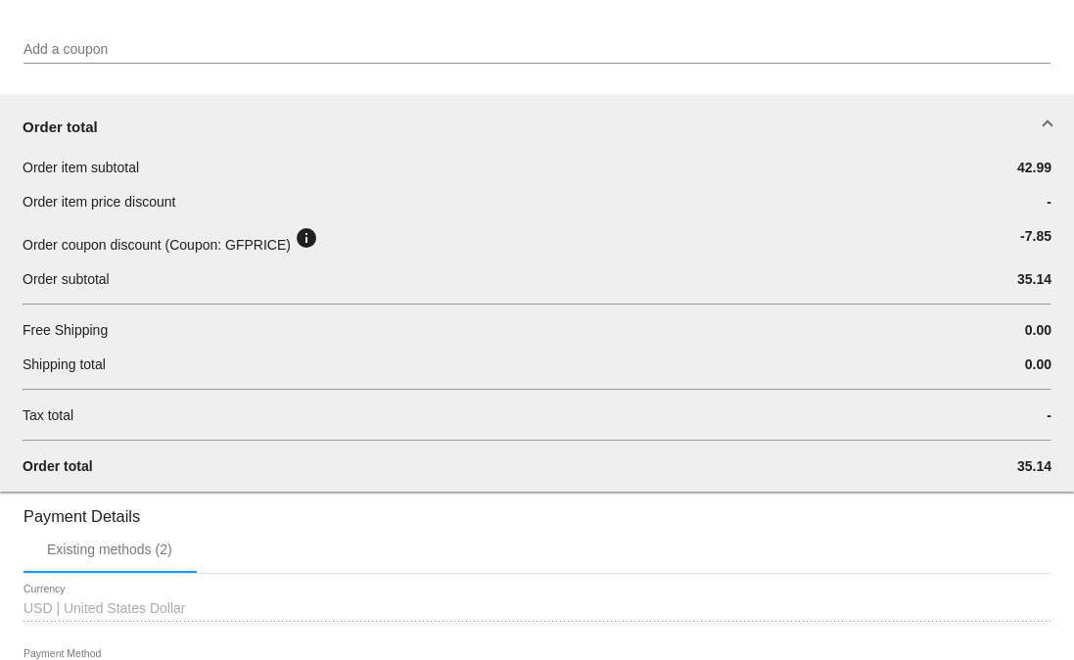
click at [1017, 474] on span "35.14" at bounding box center [1034, 466] width 34 height 16
copy span "35.14"
click at [512, 573] on div "Existing methods (2)" at bounding box center [536, 549] width 1027 height 47
click at [1017, 175] on span "42.99" at bounding box center [1034, 168] width 34 height 16
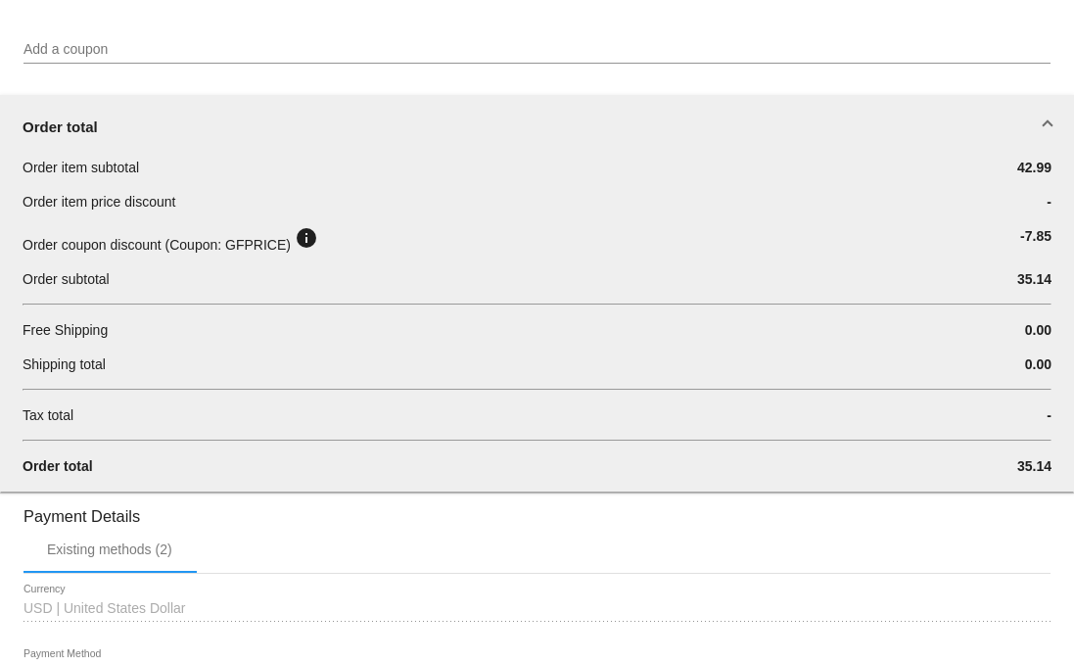
click at [1017, 175] on span "42.99" at bounding box center [1034, 168] width 34 height 16
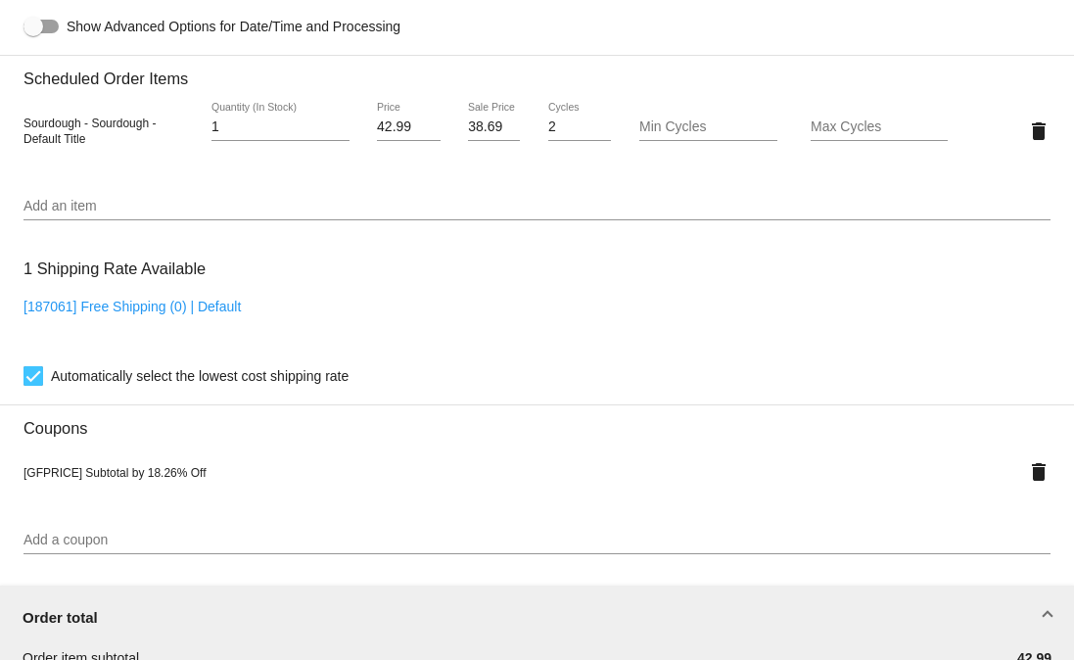
scroll to position [1302, 0]
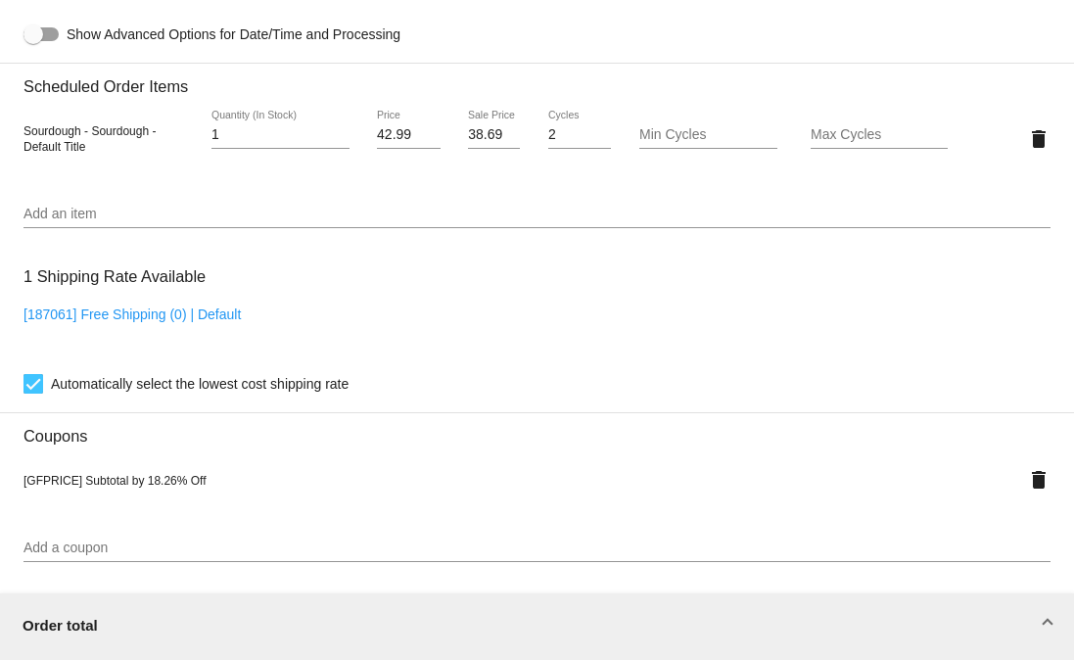
click at [484, 149] on div "38.69 Sale Price" at bounding box center [494, 130] width 52 height 38
click at [484, 185] on mat-card "Customer 6168941: Emily Chambers ekalmes@mail.bradley.edu Customer Shipping Ent…" at bounding box center [537, 301] width 1074 height 2376
click at [476, 143] on input "38.69" at bounding box center [494, 135] width 52 height 16
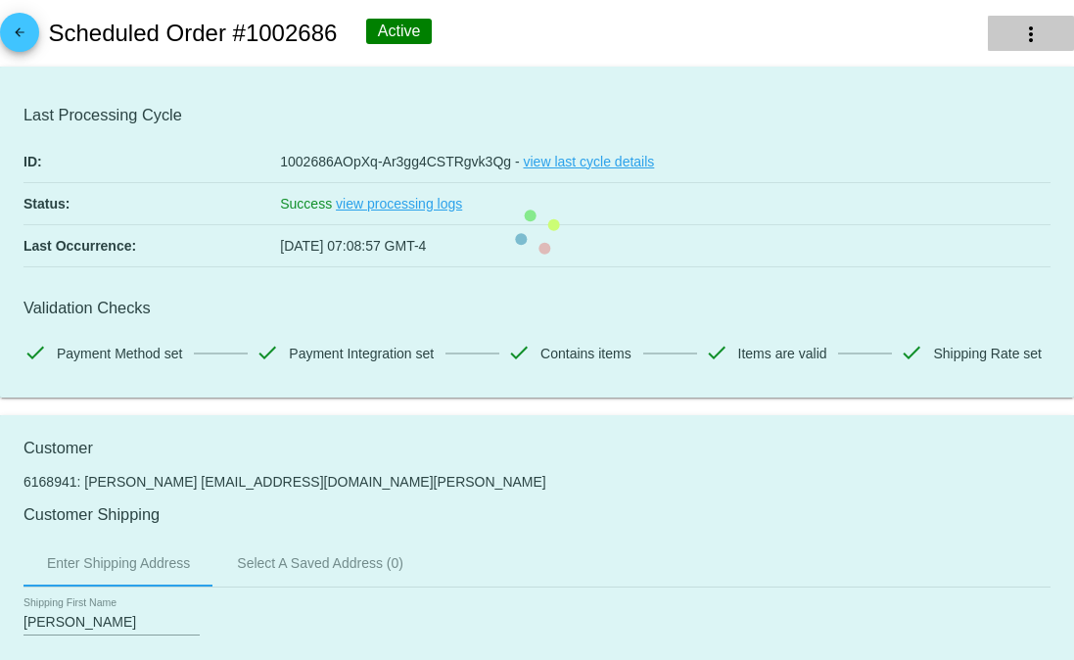
click at [1019, 24] on mat-icon "more_vert" at bounding box center [1030, 34] width 23 height 23
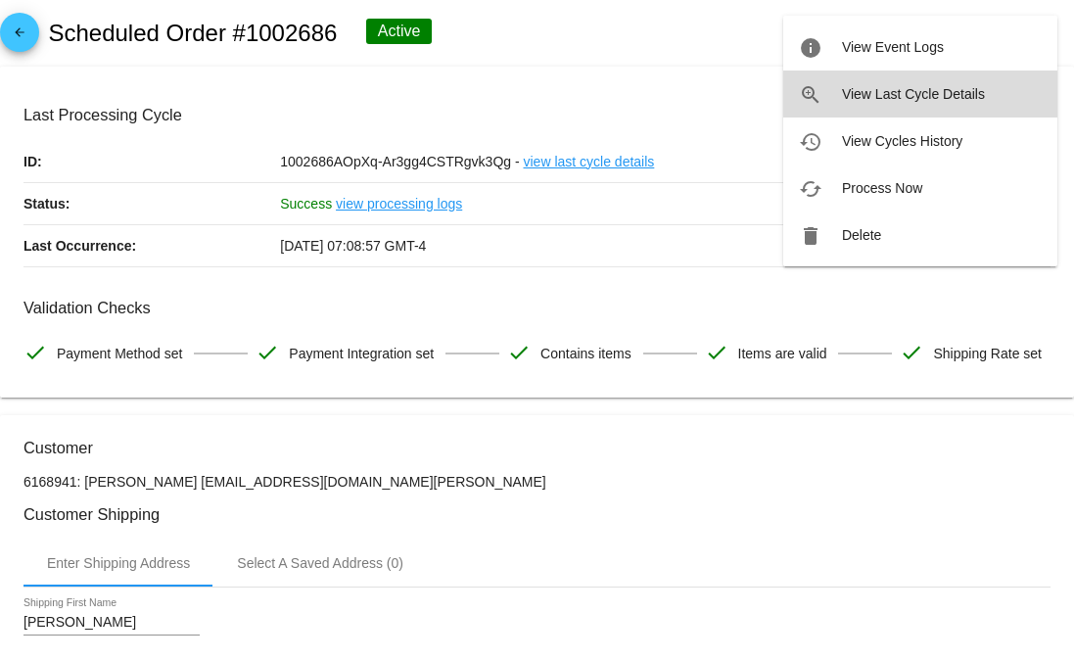
click at [860, 113] on button "zoom_in View Last Cycle Details" at bounding box center [920, 93] width 274 height 47
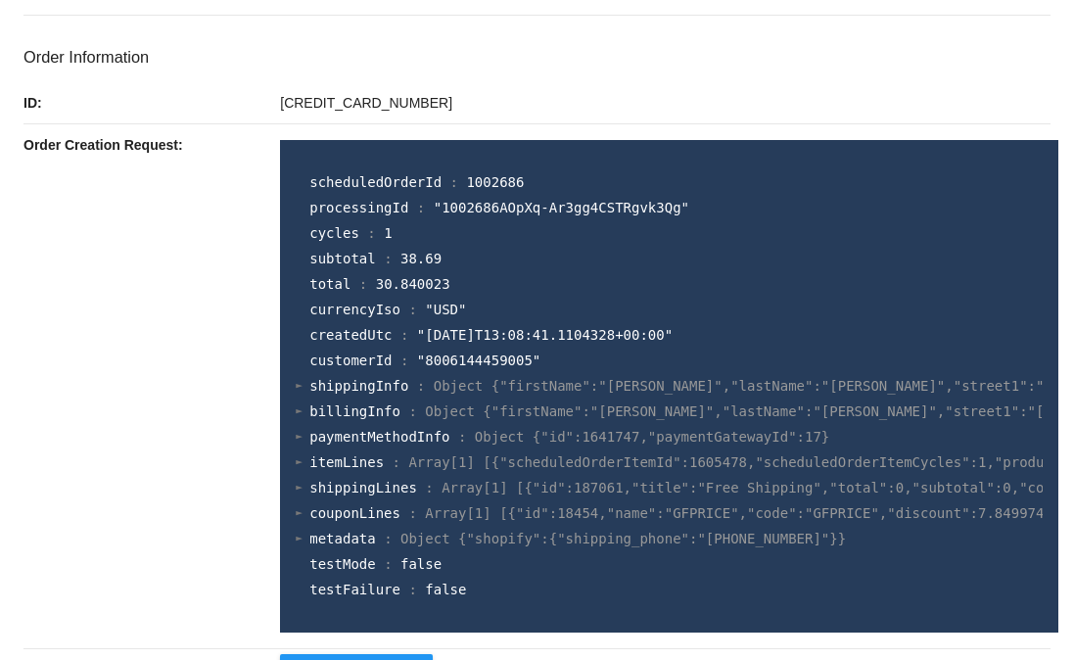
scroll to position [650, 0]
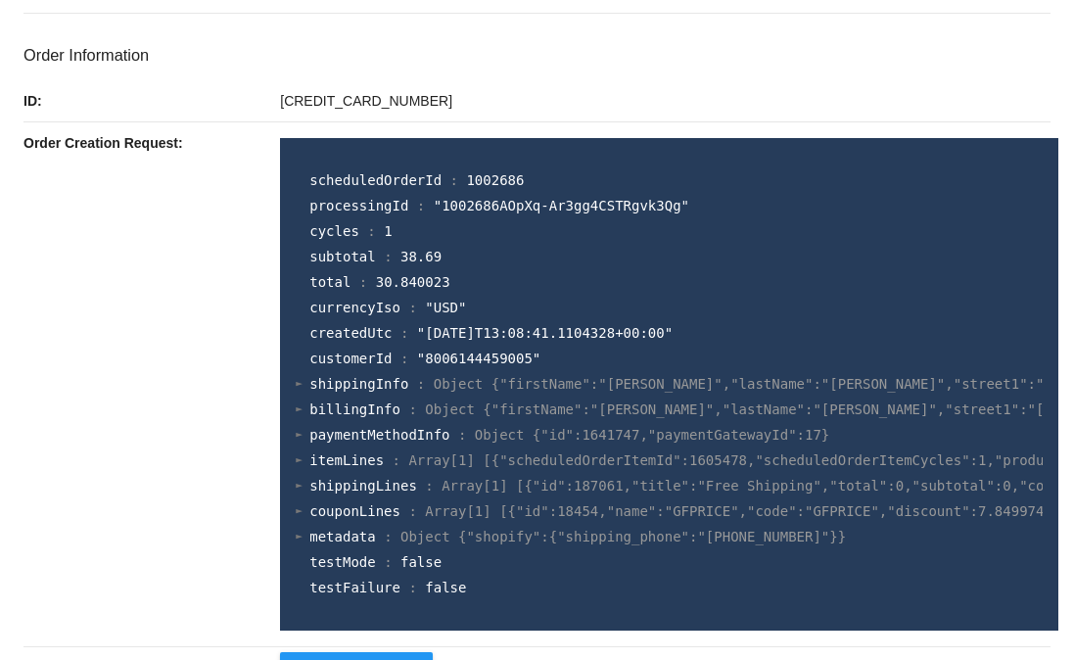
click at [336, 518] on span "couponLines" at bounding box center [354, 511] width 91 height 16
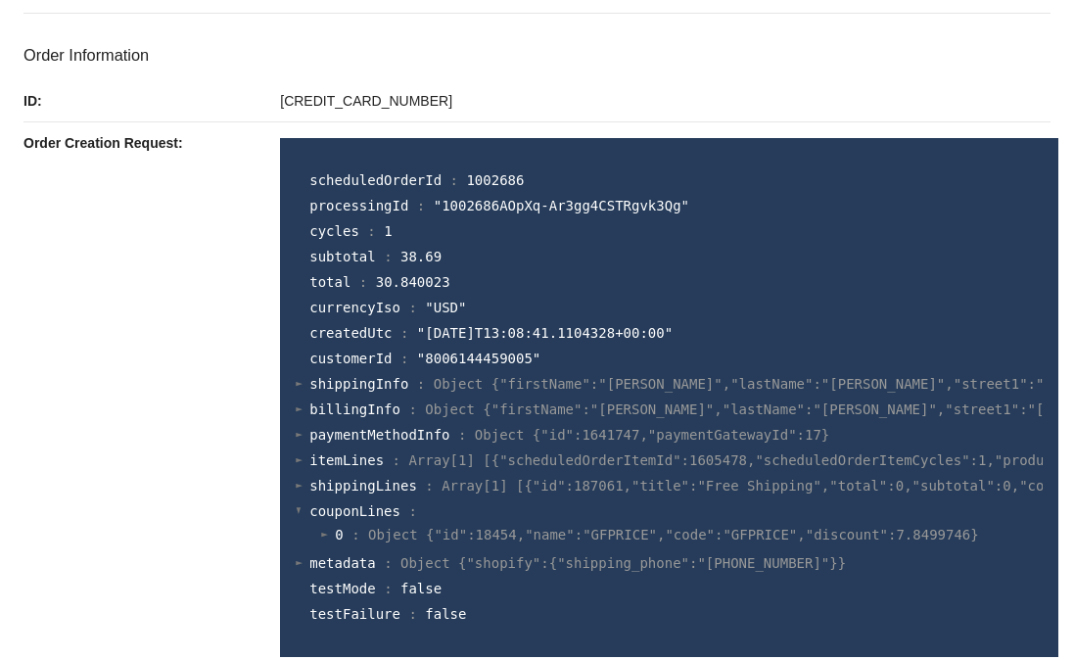
click at [586, 542] on span "Object {"id":18454,"name":"GFPRICE","code":"GFPRICE","discount":7.8499746}" at bounding box center [673, 535] width 611 height 16
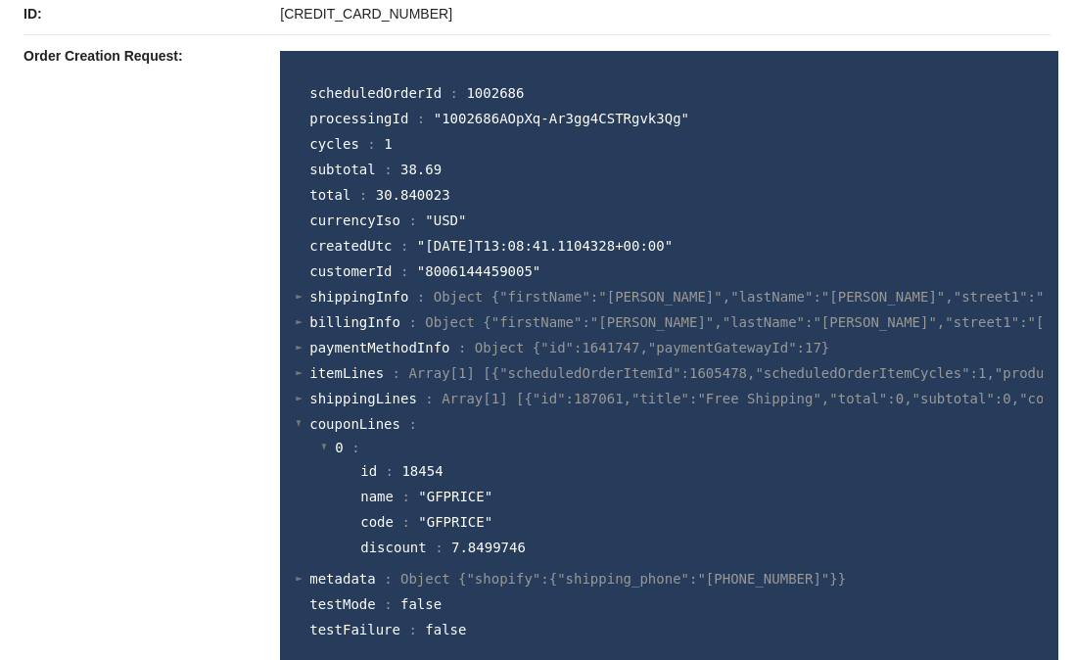
scroll to position [755, 0]
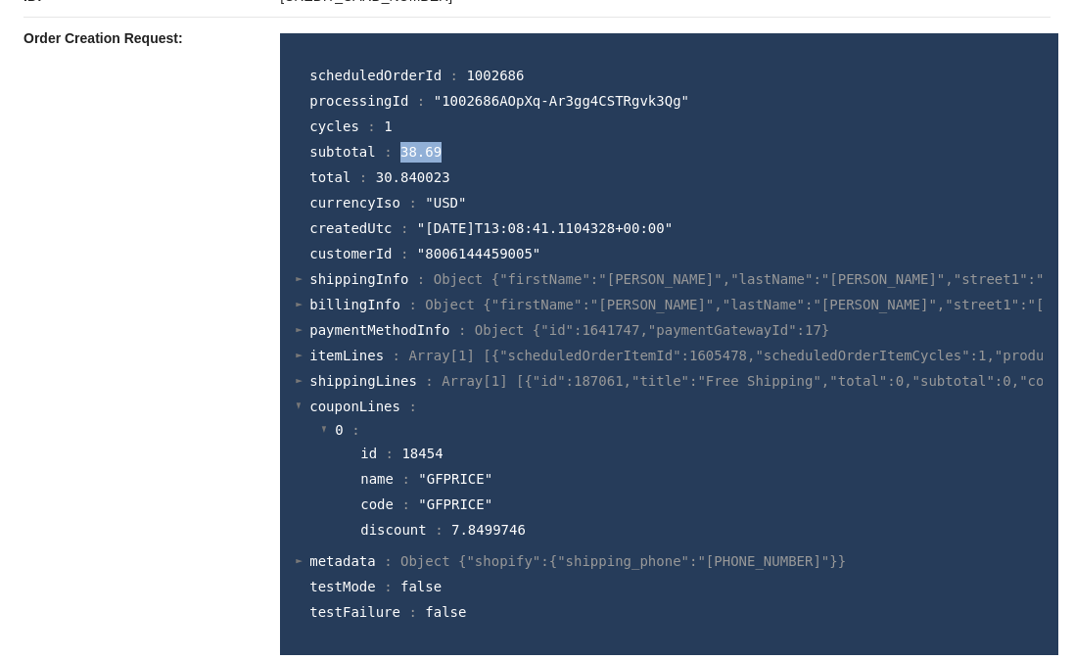
drag, startPoint x: 423, startPoint y: 164, endPoint x: 388, endPoint y: 163, distance: 35.3
click at [400, 160] on span "38.69" at bounding box center [420, 152] width 41 height 16
copy span "38.69"
click at [483, 533] on span "7.8499746" at bounding box center [488, 530] width 74 height 16
drag, startPoint x: 483, startPoint y: 533, endPoint x: 439, endPoint y: 535, distance: 44.1
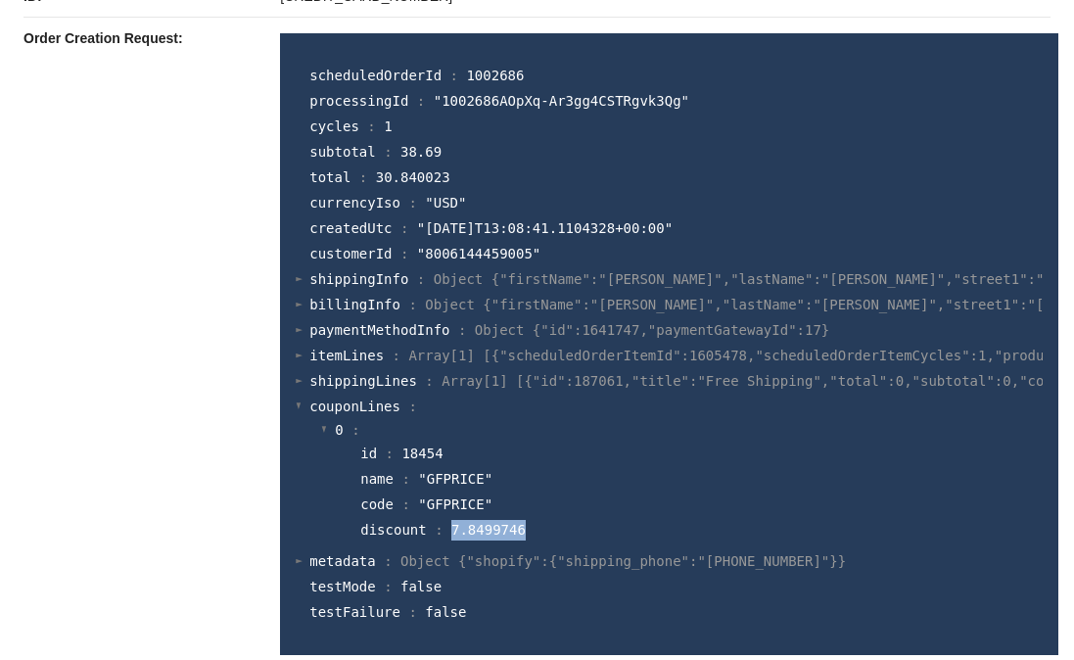
click at [451, 535] on span "7.8499746" at bounding box center [488, 530] width 74 height 16
copy span "7.8499746"
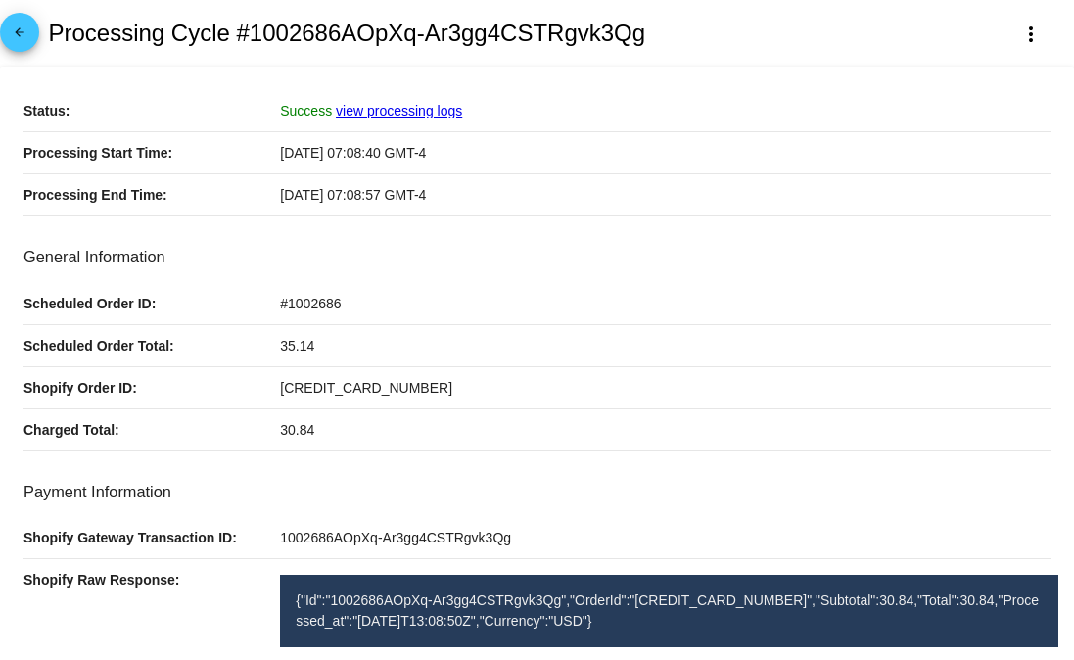
click at [23, 23] on span "arrow_back" at bounding box center [19, 37] width 23 height 48
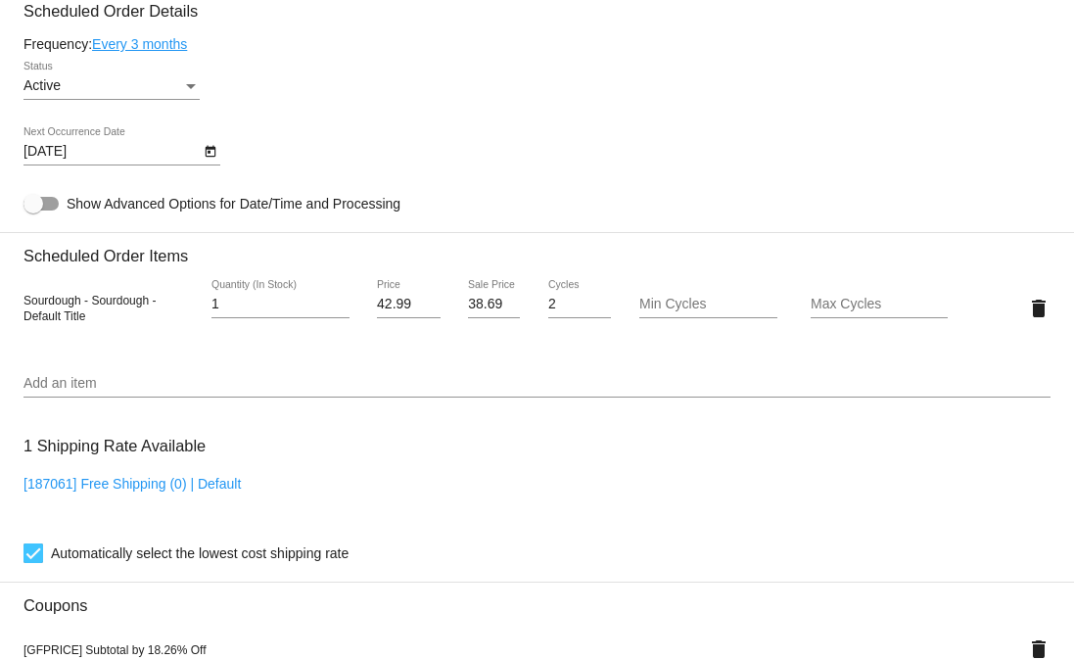
scroll to position [1207, 0]
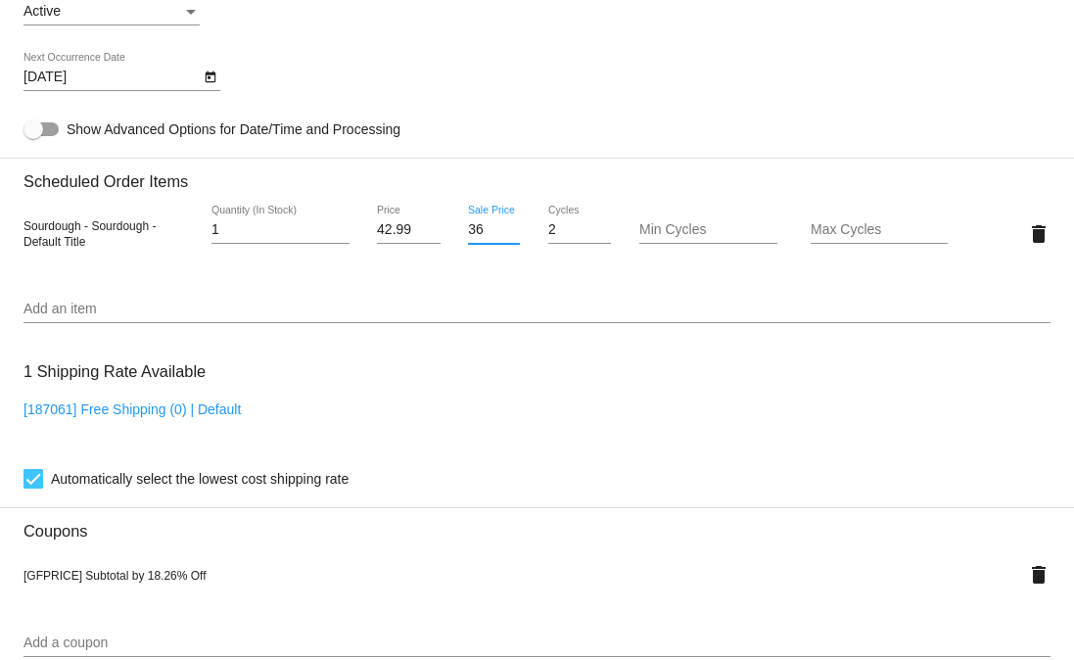
drag, startPoint x: 500, startPoint y: 290, endPoint x: 467, endPoint y: 290, distance: 33.3
click at [468, 238] on input "36" at bounding box center [494, 230] width 52 height 16
click at [497, 238] on input "37" at bounding box center [494, 230] width 52 height 16
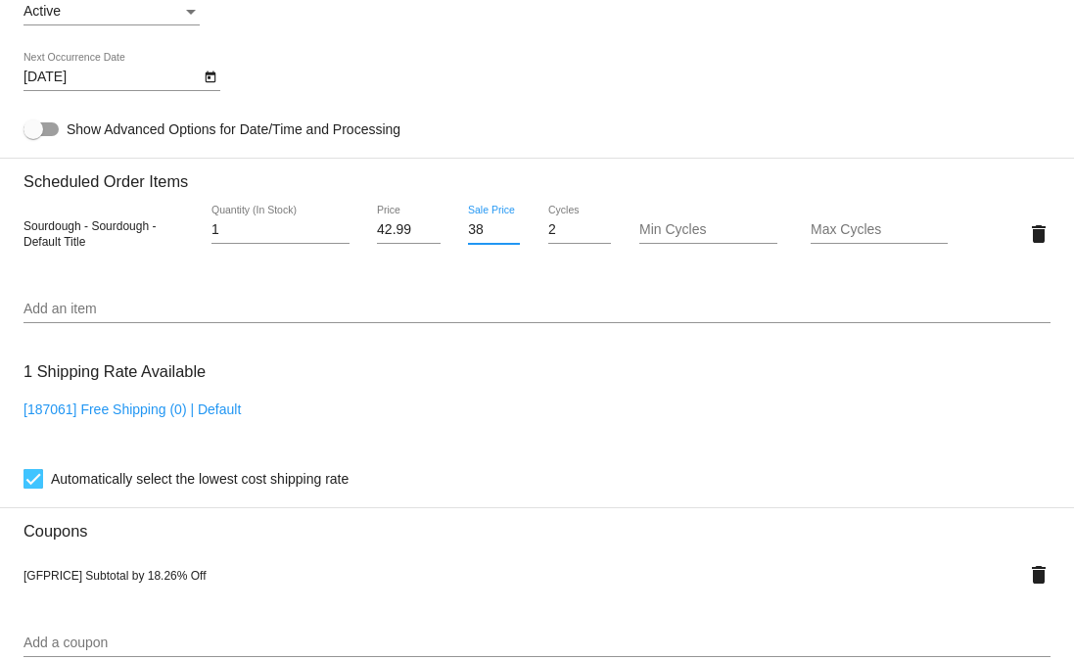
click at [497, 238] on input "38" at bounding box center [494, 230] width 52 height 16
click at [482, 238] on input "38" at bounding box center [494, 230] width 52 height 16
paste input "5.14"
type input "35.14"
click at [492, 315] on mat-card "Customer 6168941: Emily Chambers ekalmes@mail.bradley.edu Customer Shipping Ent…" at bounding box center [537, 221] width 1074 height 2026
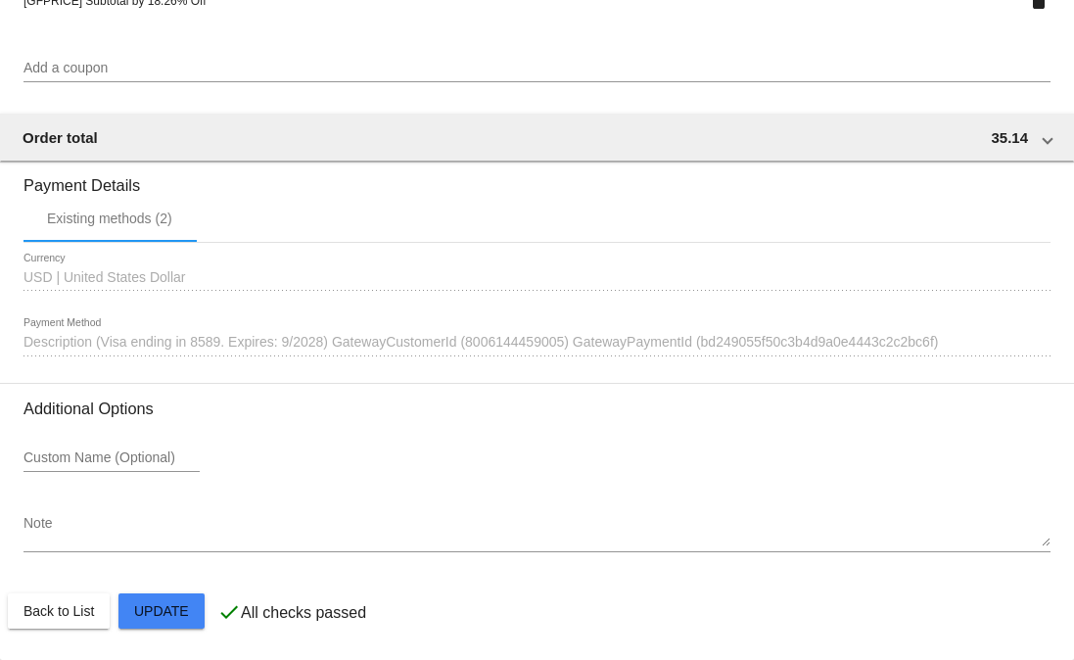
scroll to position [1828, 0]
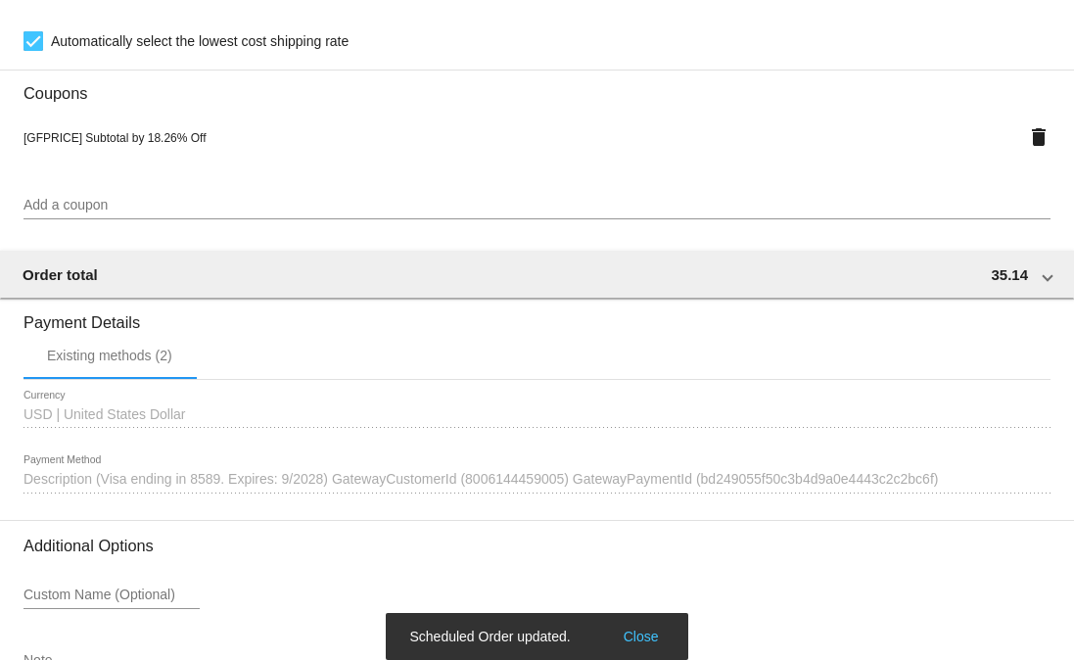
scroll to position [1849, 0]
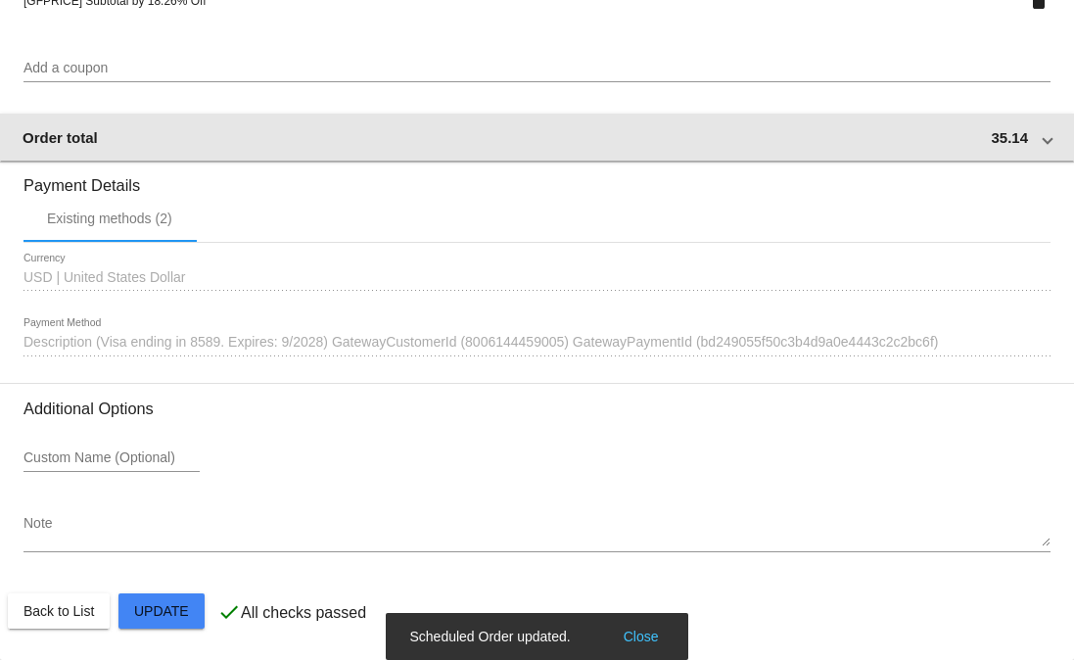
click at [411, 129] on div "Order total 35.14" at bounding box center [533, 137] width 1021 height 17
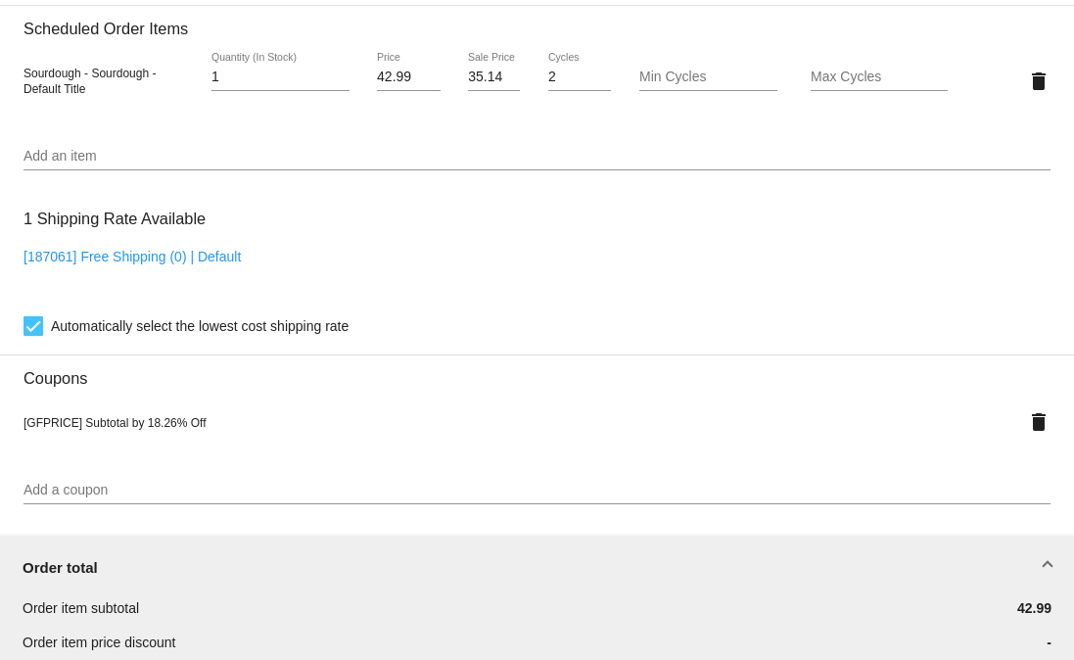
scroll to position [1433, 0]
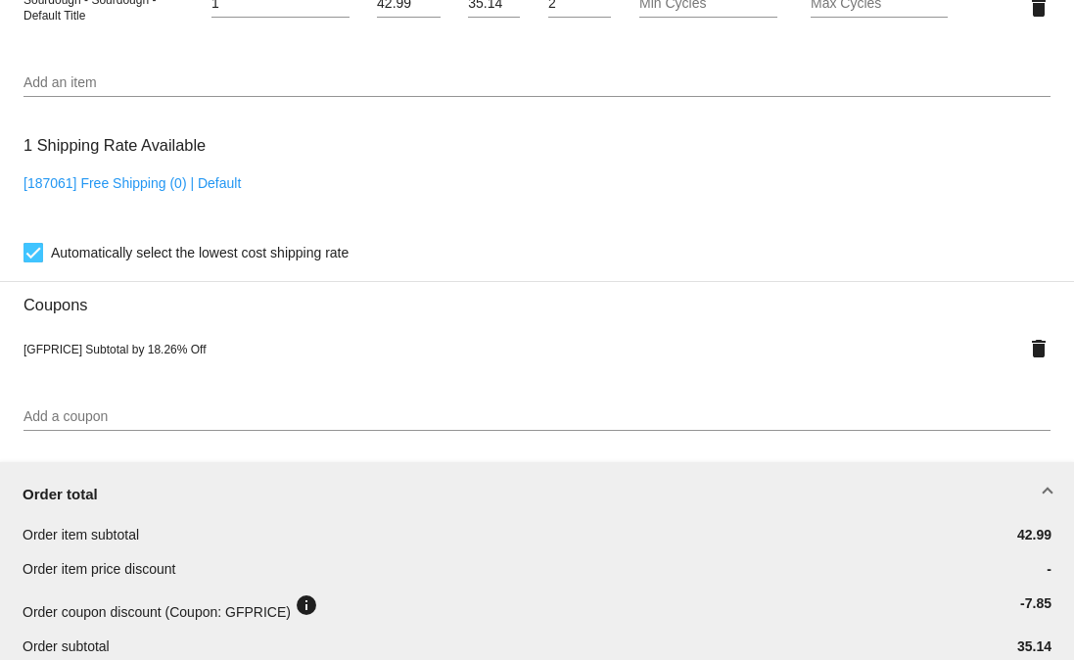
click at [49, 356] on span "[GFPRICE] Subtotal by 18.26% Off" at bounding box center [114, 350] width 183 height 14
copy span "GFPRICE"
click at [1027, 368] on button "delete" at bounding box center [1038, 348] width 23 height 39
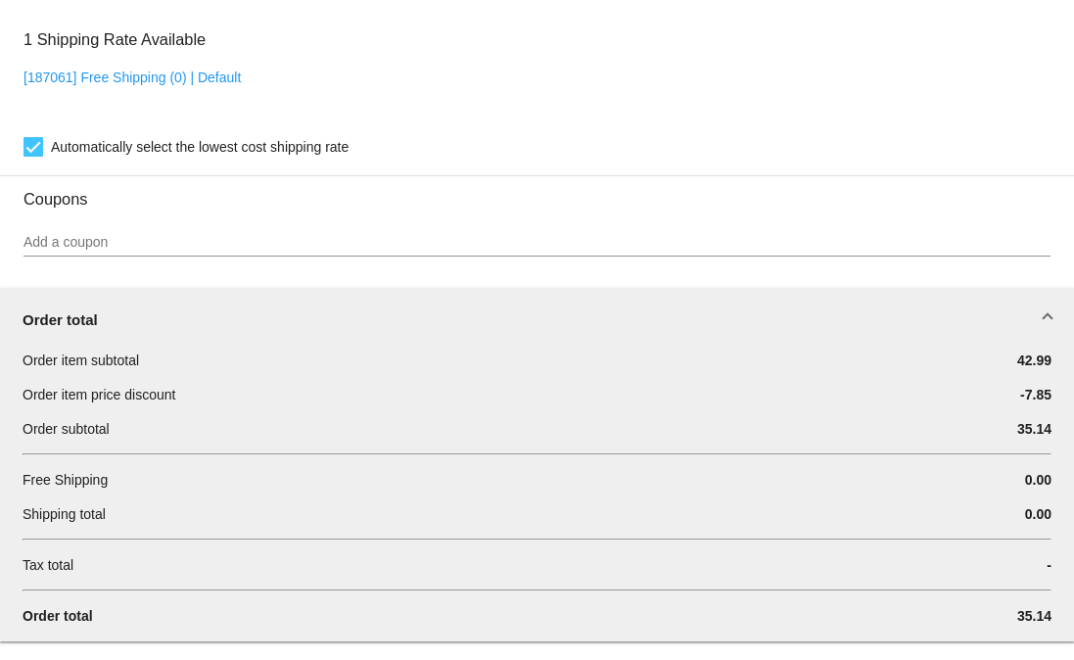
scroll to position [2086, 0]
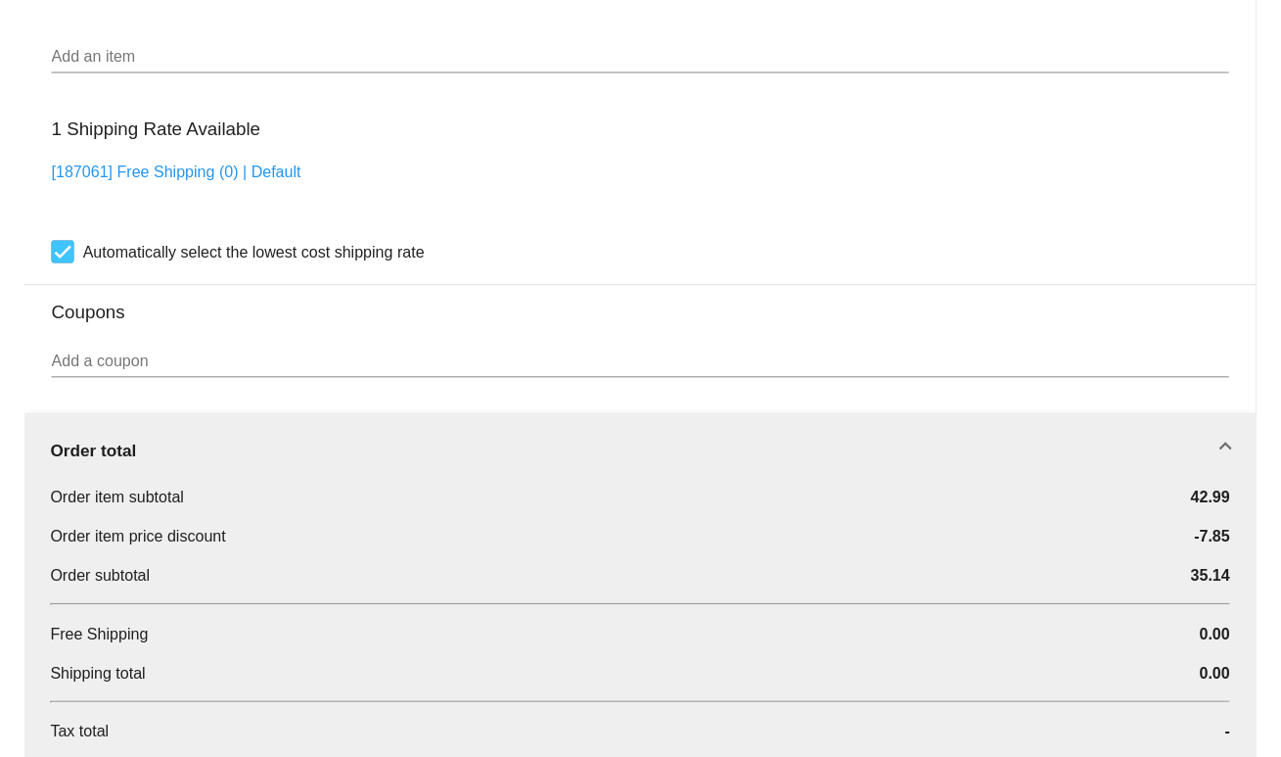
scroll to position [1447, 0]
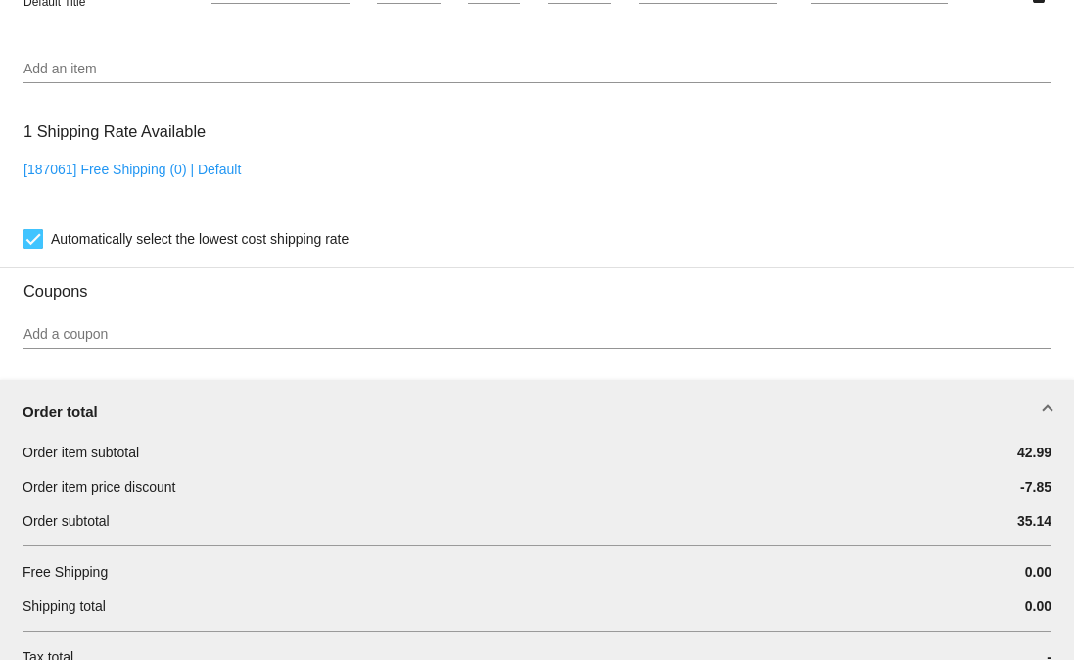
click at [218, 301] on h3 "Coupons" at bounding box center [536, 283] width 1027 height 33
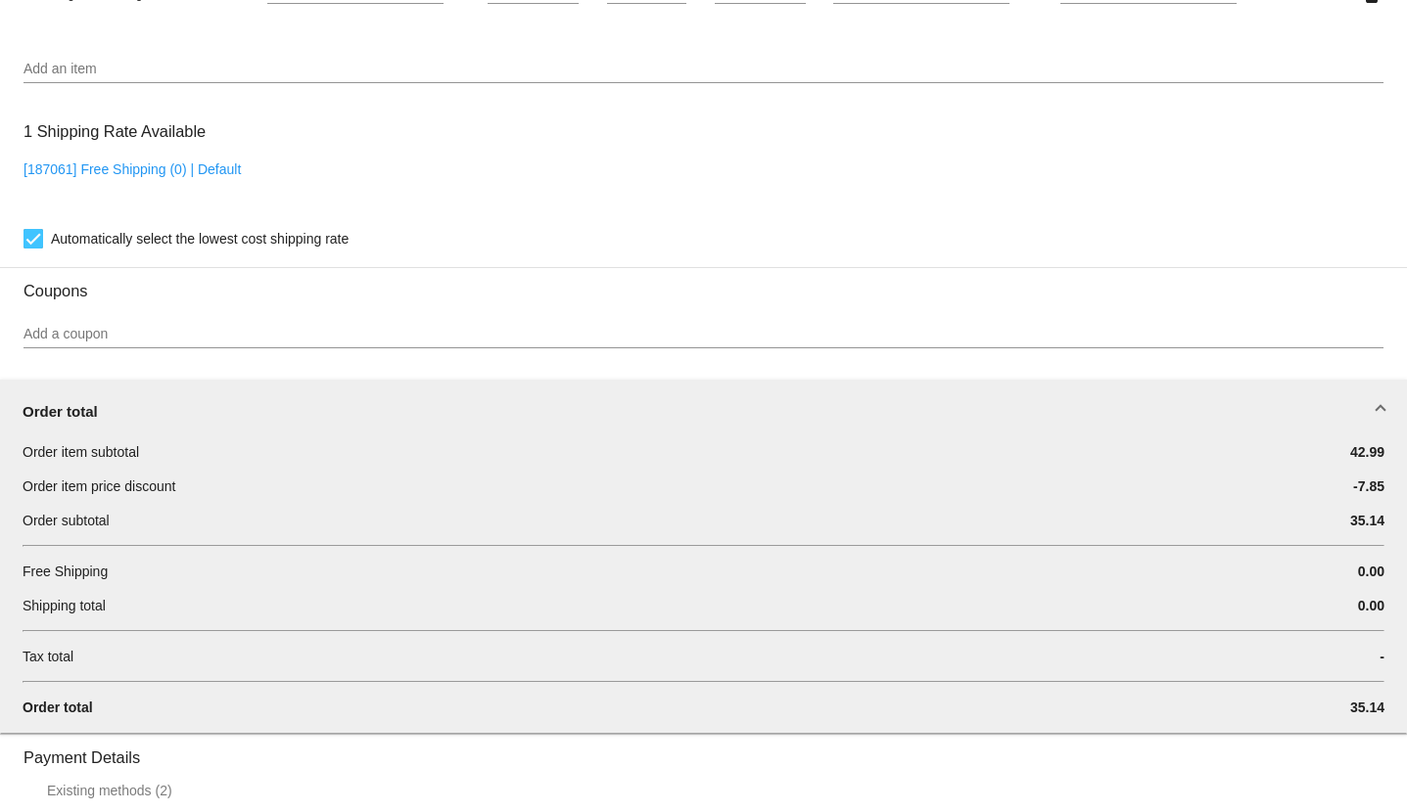
click at [380, 419] on mat-expansion-panel-header "Order total" at bounding box center [703, 411] width 1409 height 63
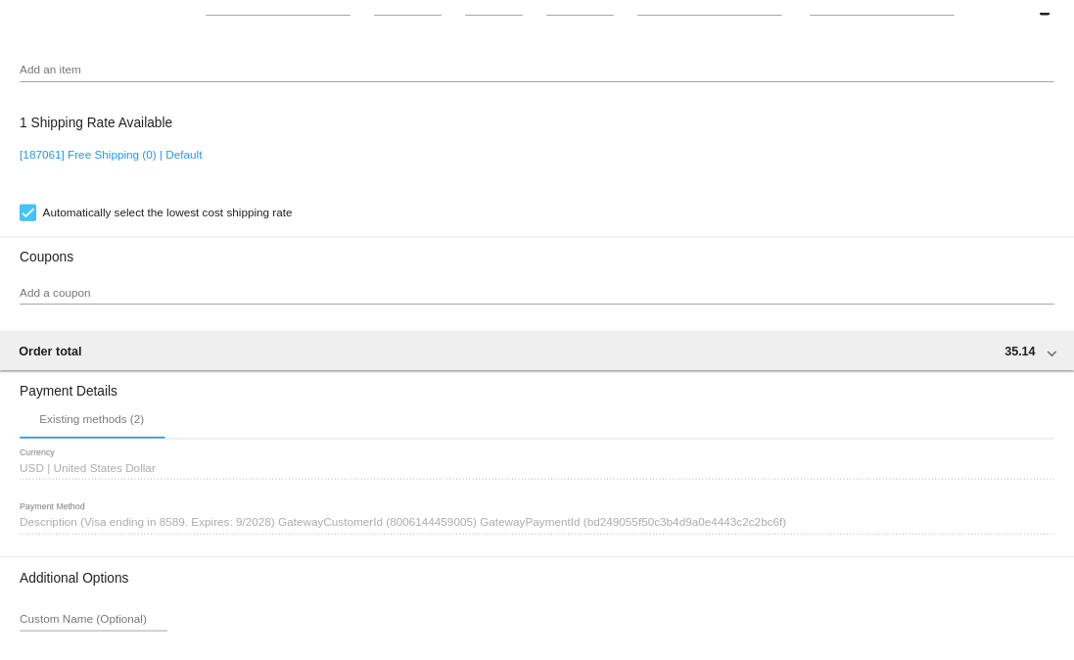
scroll to position [1488, 0]
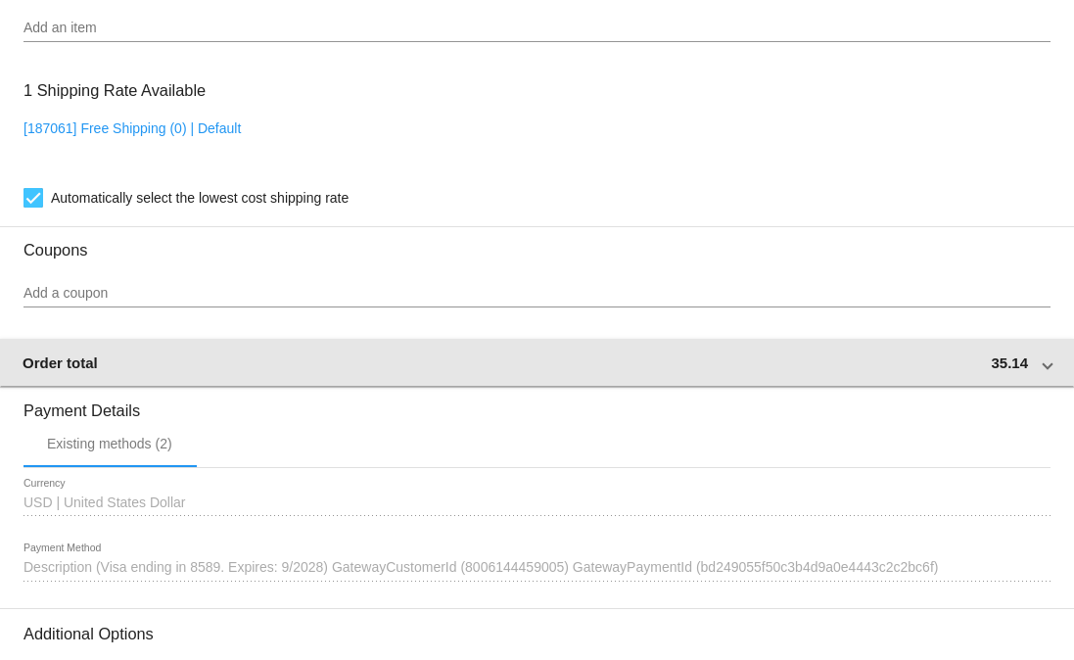
drag, startPoint x: 255, startPoint y: 413, endPoint x: 83, endPoint y: 407, distance: 171.4
click at [83, 386] on mat-expansion-panel-header "Order total 35.14" at bounding box center [537, 362] width 1076 height 47
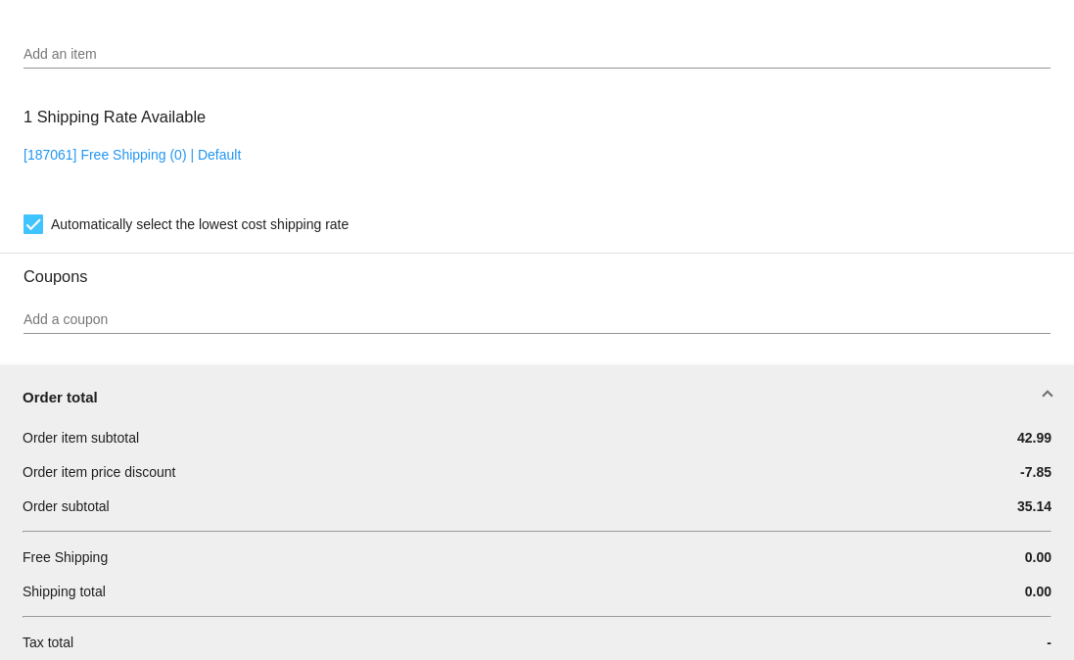
scroll to position [1462, 0]
click at [80, 333] on div at bounding box center [536, 332] width 1027 height 1
click at [80, 333] on div "Add a coupon" at bounding box center [536, 314] width 1027 height 38
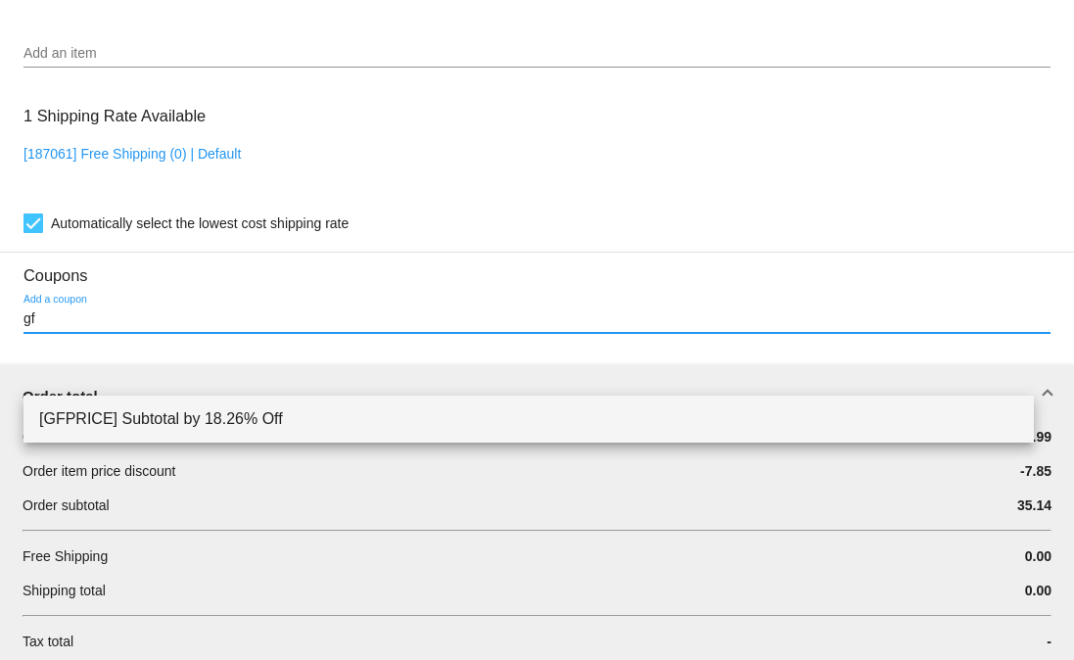
type input "gf"
click at [123, 412] on span "[GFPRICE] Subtotal by 18.26% Off" at bounding box center [528, 418] width 979 height 47
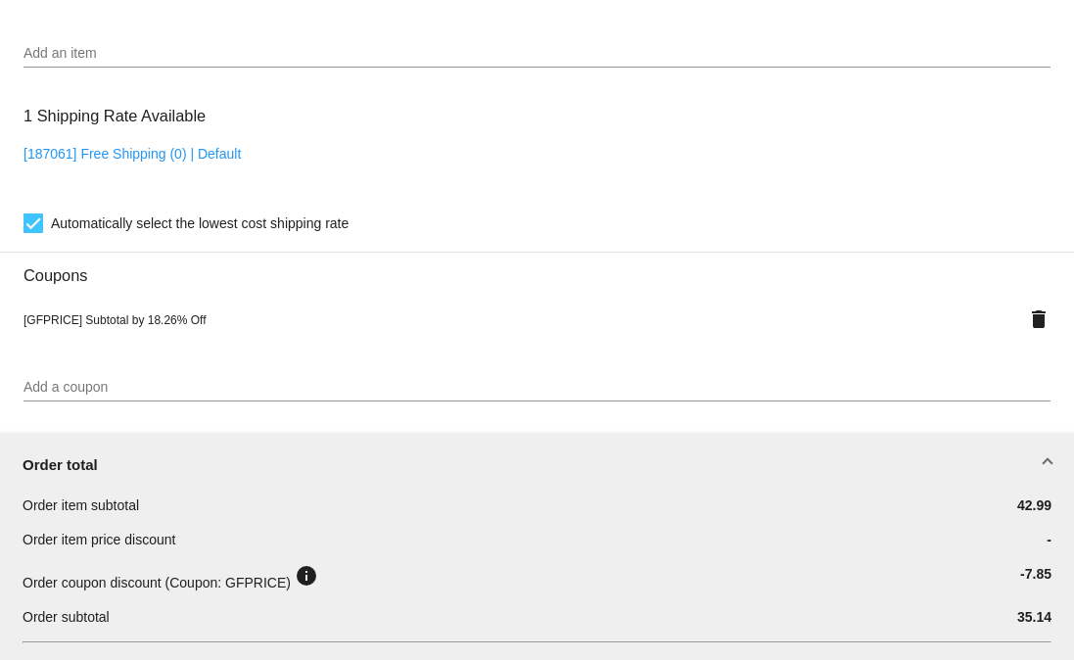
paste input "8.69"
type input "38.69"
click at [726, 79] on mat-card "Customer 6168941: Emily Chambers ekalmes@mail.bradley.edu Customer Shipping Ent…" at bounding box center [537, 141] width 1074 height 2376
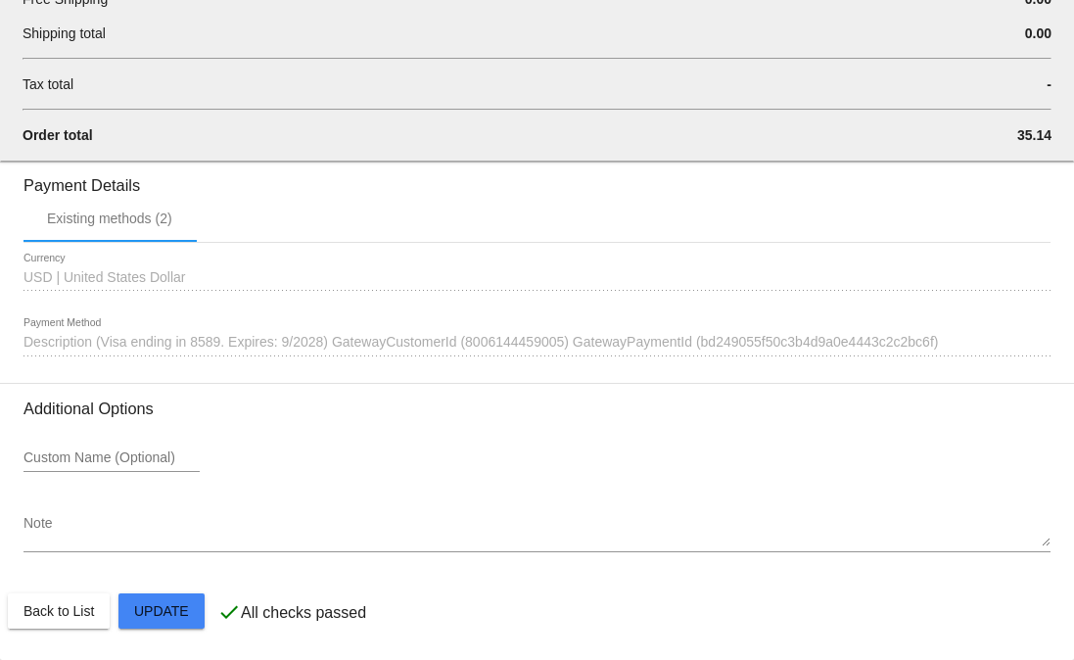
scroll to position [2200, 0]
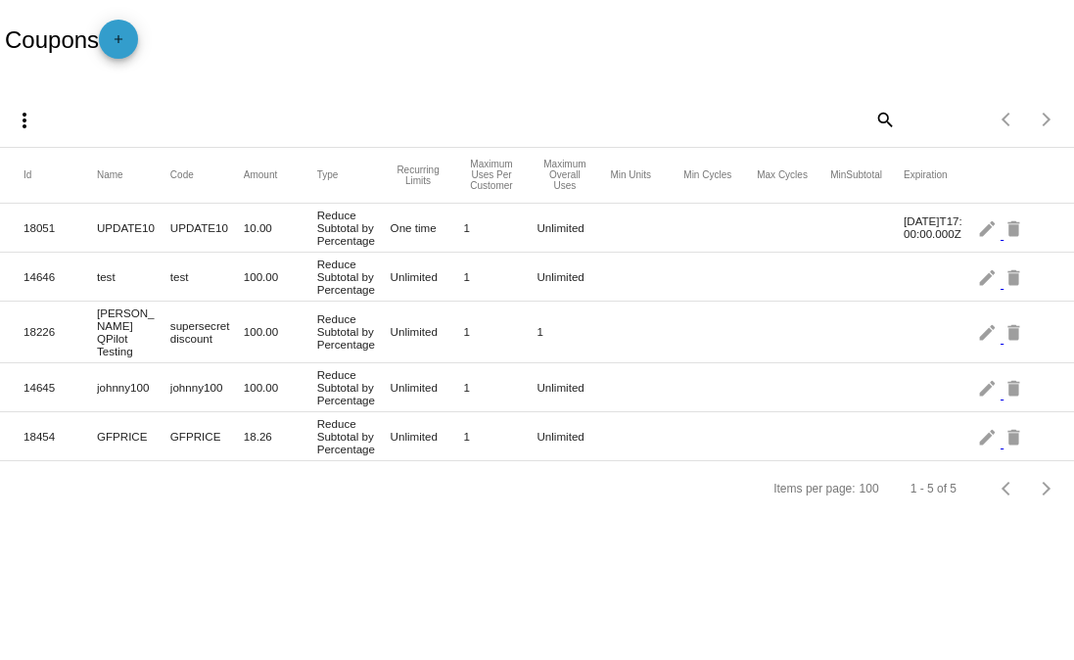
click at [122, 33] on mat-icon "add" at bounding box center [118, 43] width 23 height 23
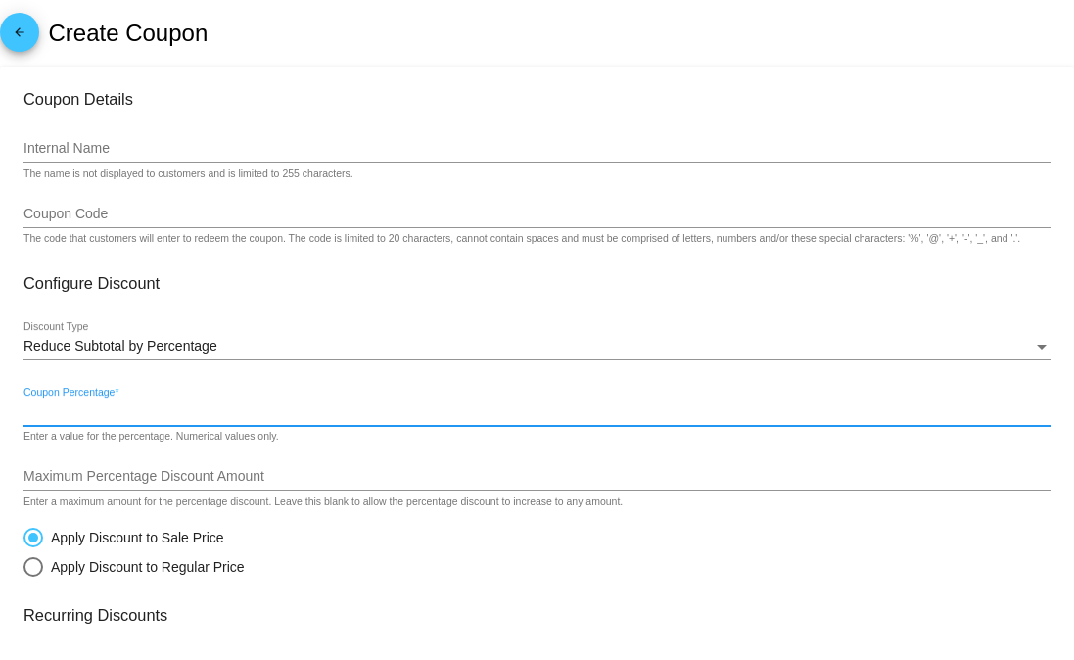
click at [246, 414] on input "Coupon Percentage *" at bounding box center [536, 412] width 1027 height 16
click at [233, 351] on div "Reduce Subtotal by Percentage" at bounding box center [527, 347] width 1009 height 16
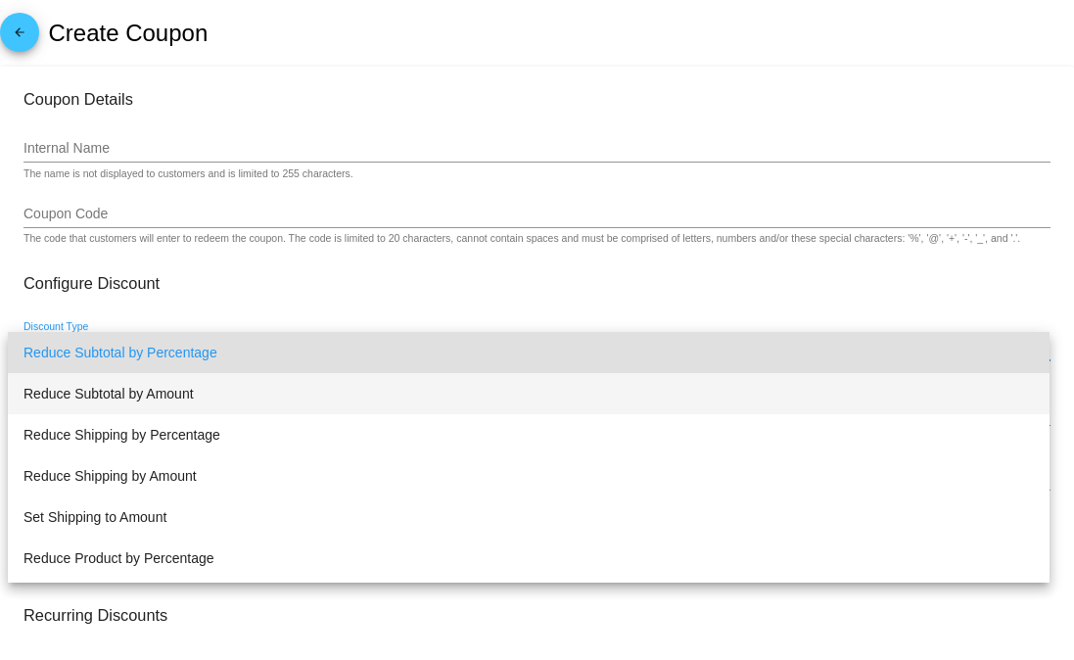
click at [191, 393] on span "Reduce Subtotal by Amount" at bounding box center [528, 393] width 1010 height 41
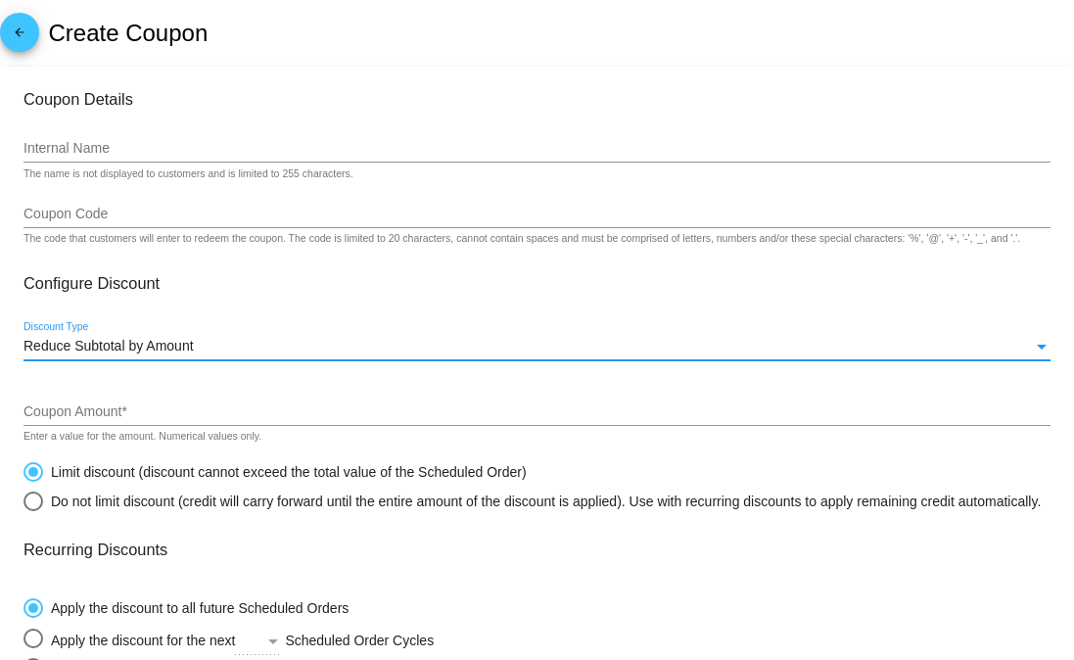
click at [187, 360] on div "Reduce Subtotal by Amount Discount Type" at bounding box center [536, 341] width 1027 height 38
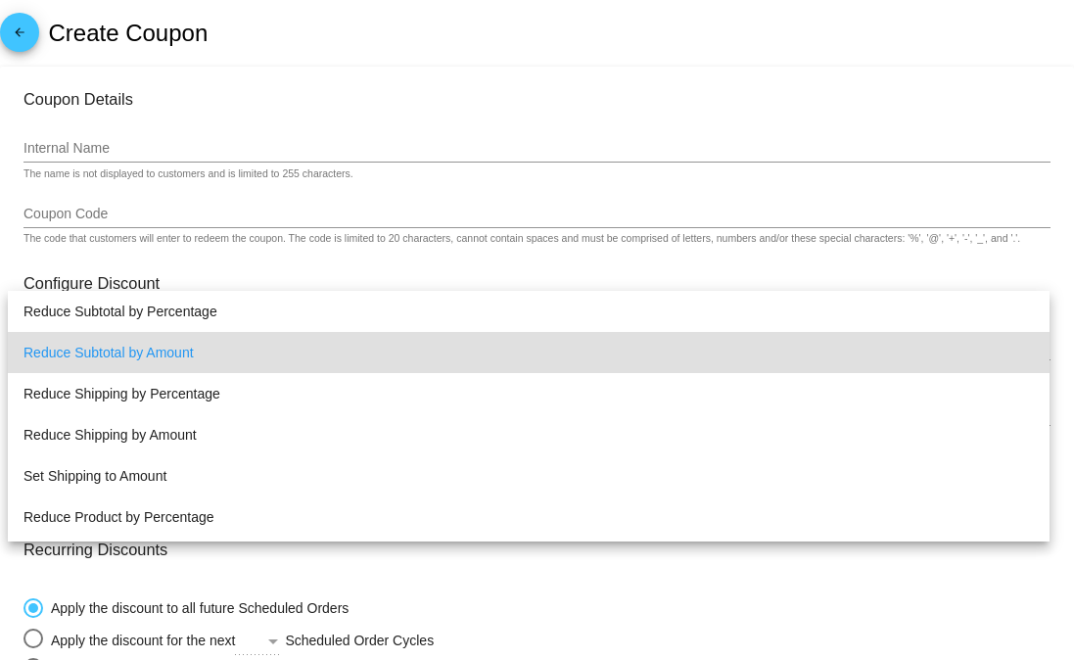
click at [262, 258] on div at bounding box center [537, 330] width 1074 height 660
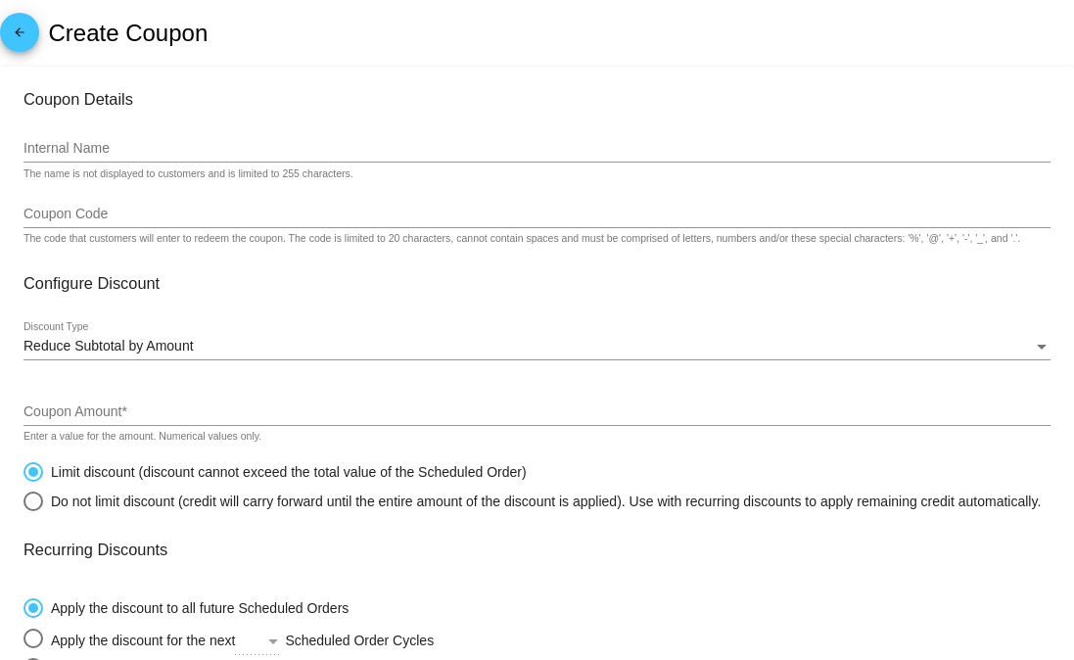
click at [256, 406] on div "Coupon Amount *" at bounding box center [536, 407] width 1027 height 38
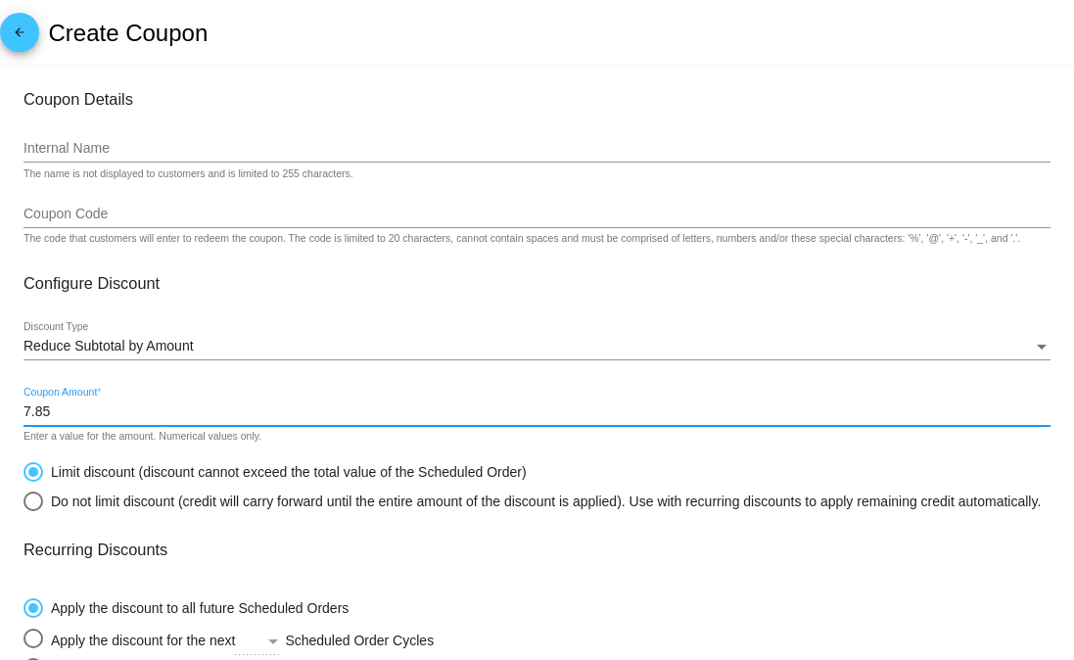
type input "7.85"
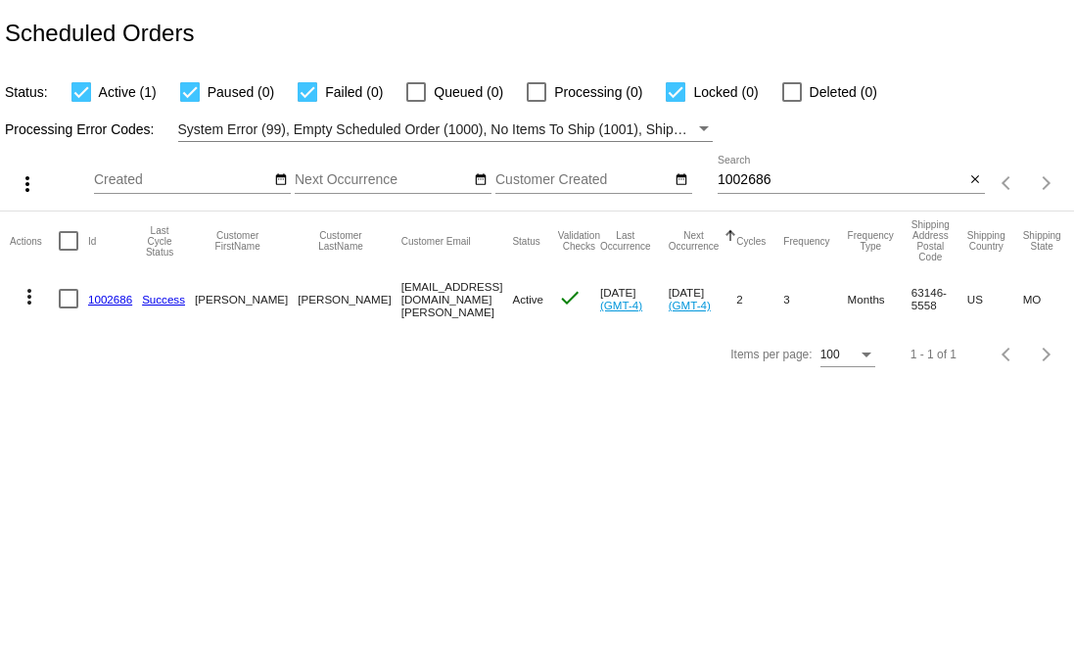
click at [1055, 479] on body "Scheduled Orders Status: Active (1) Paused (0) Failed (0) Queued (0) Processing…" at bounding box center [537, 330] width 1074 height 660
